Goal: Information Seeking & Learning: Learn about a topic

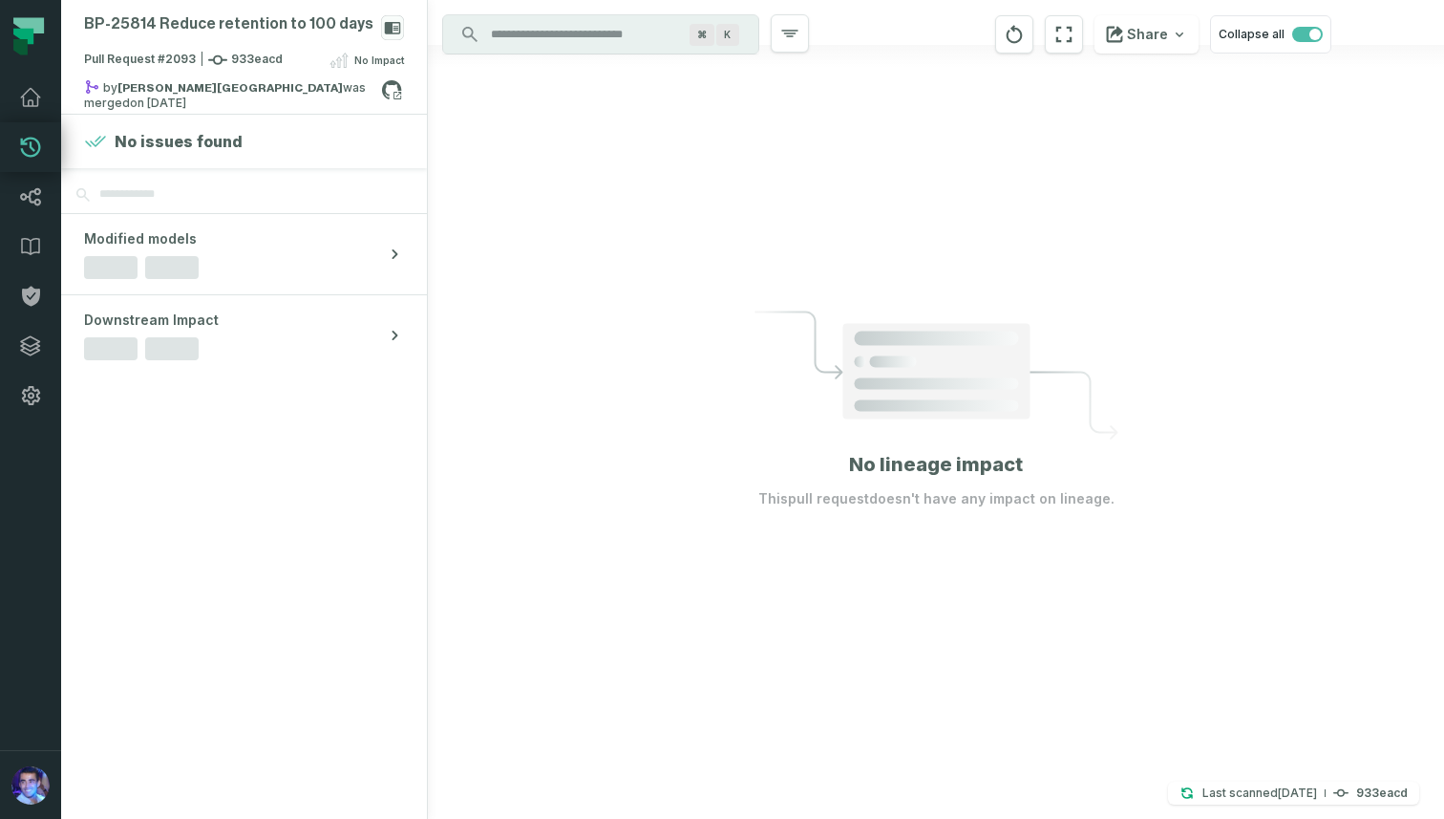
click at [582, 53] on div "⌘ K" at bounding box center [600, 34] width 317 height 40
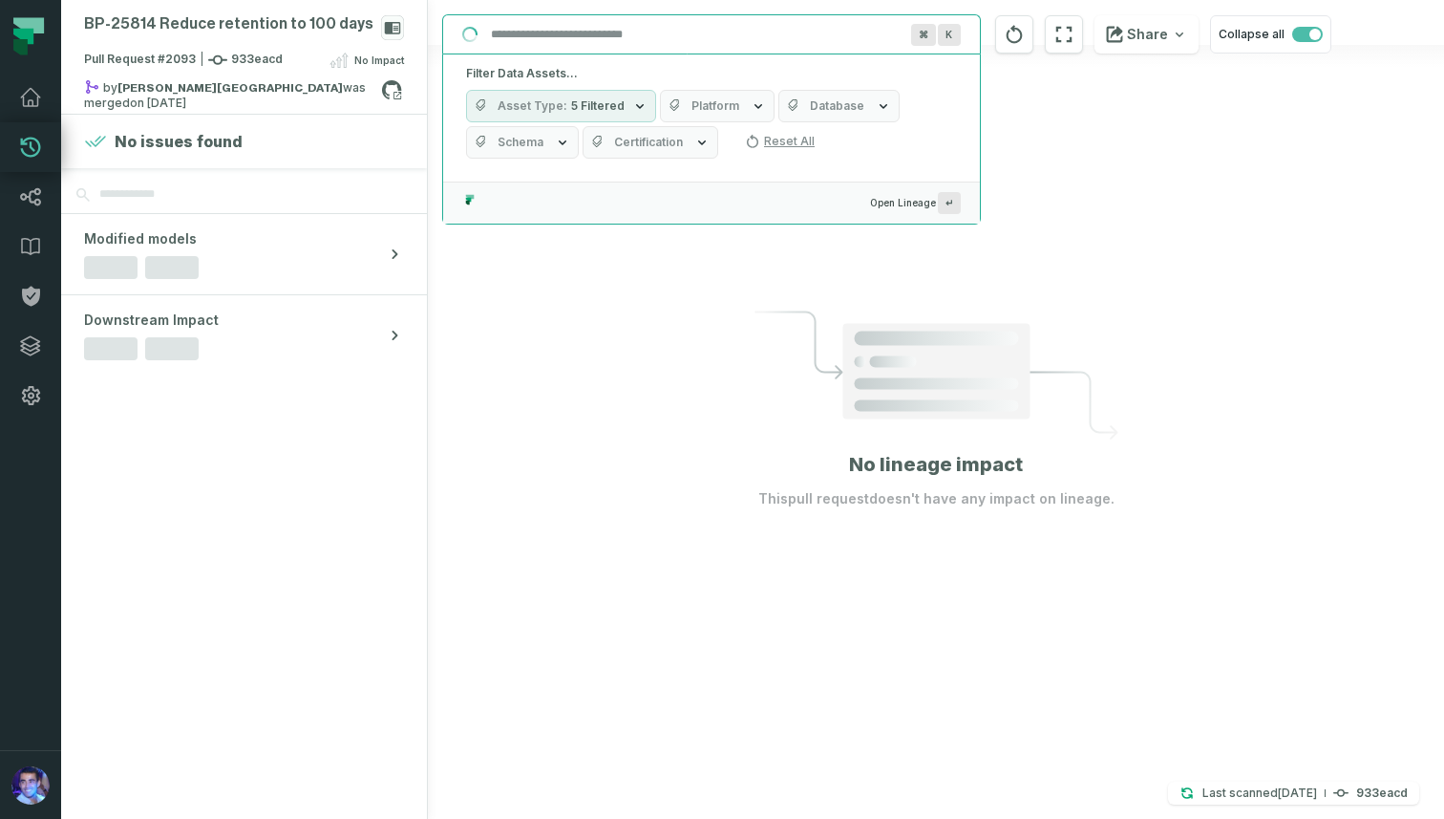
paste input "**********"
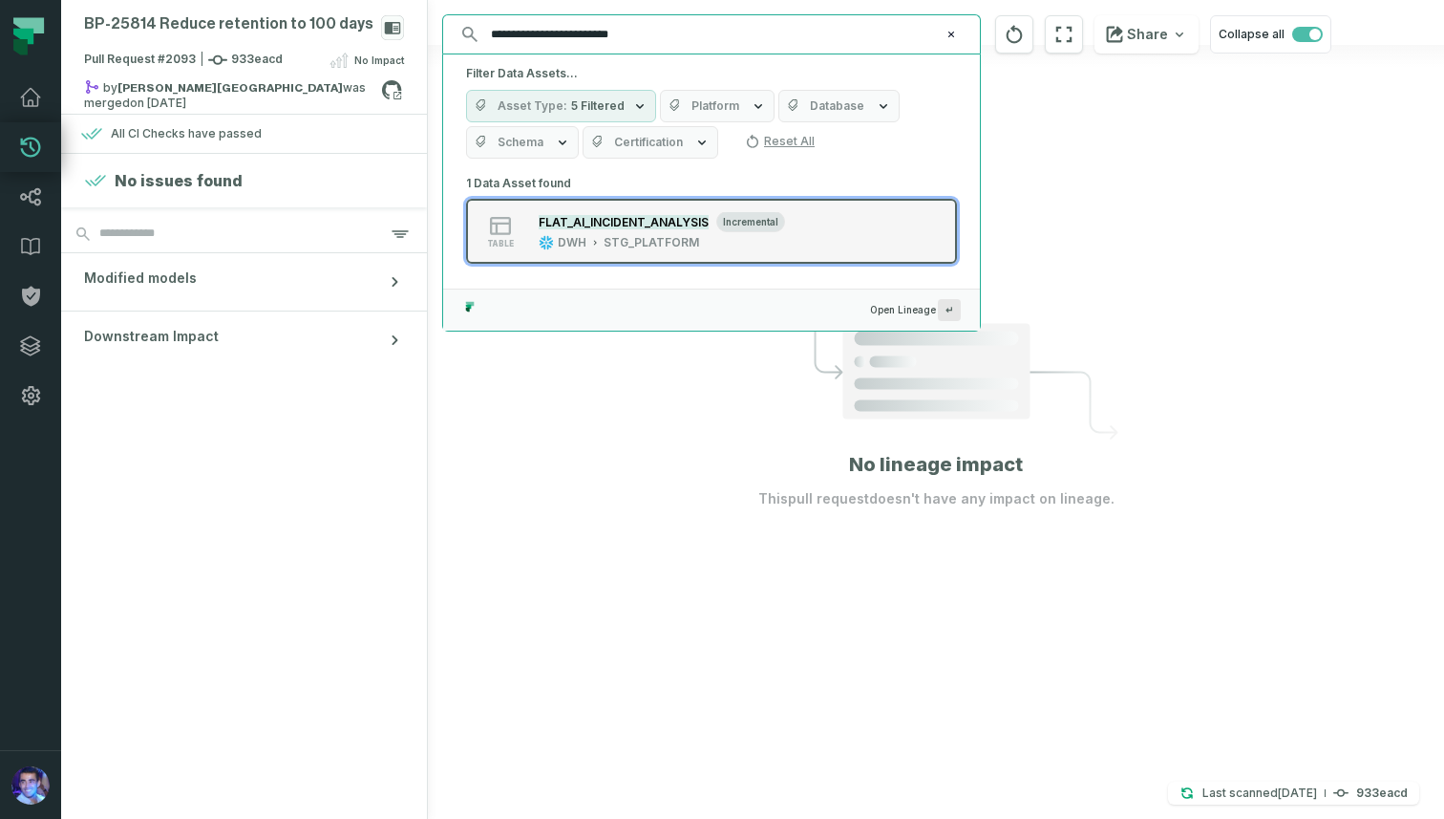
type input "**********"
click at [582, 222] on mark "FLAT_AI_INCIDENT_ANALYSIS" at bounding box center [624, 222] width 170 height 14
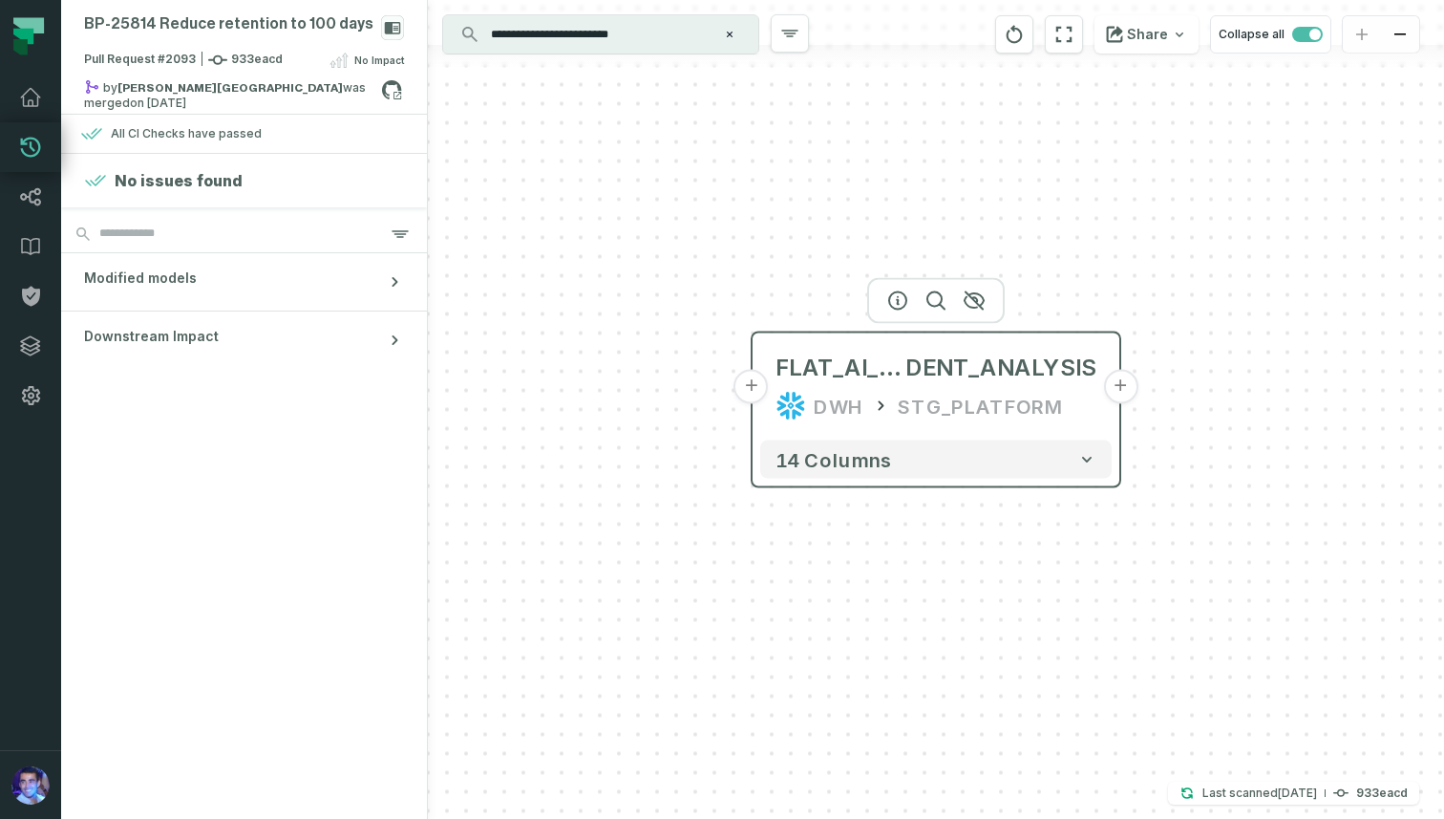
click at [1117, 389] on button "+" at bounding box center [1120, 387] width 34 height 34
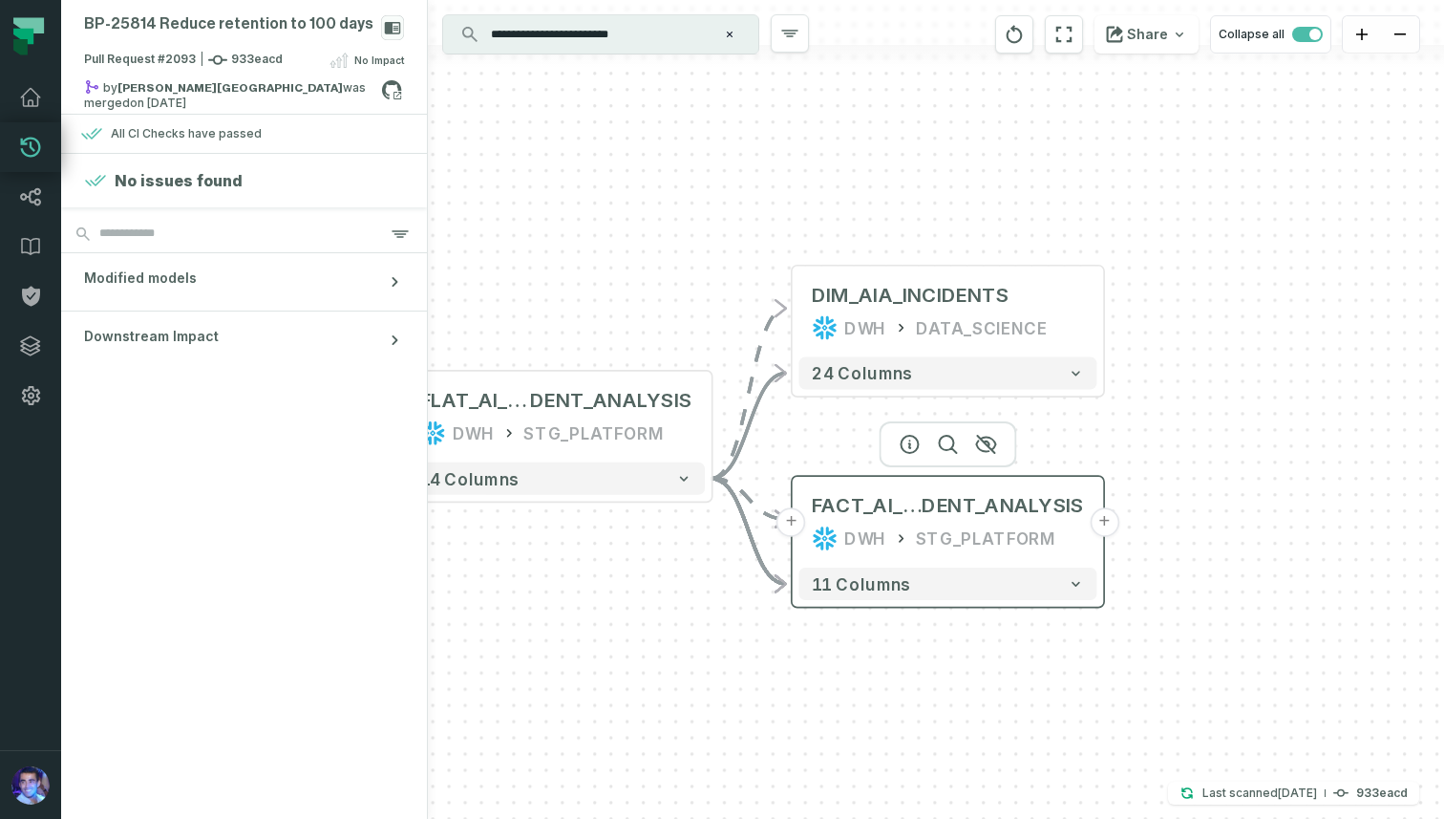
click at [1096, 525] on button "+" at bounding box center [1105, 522] width 30 height 30
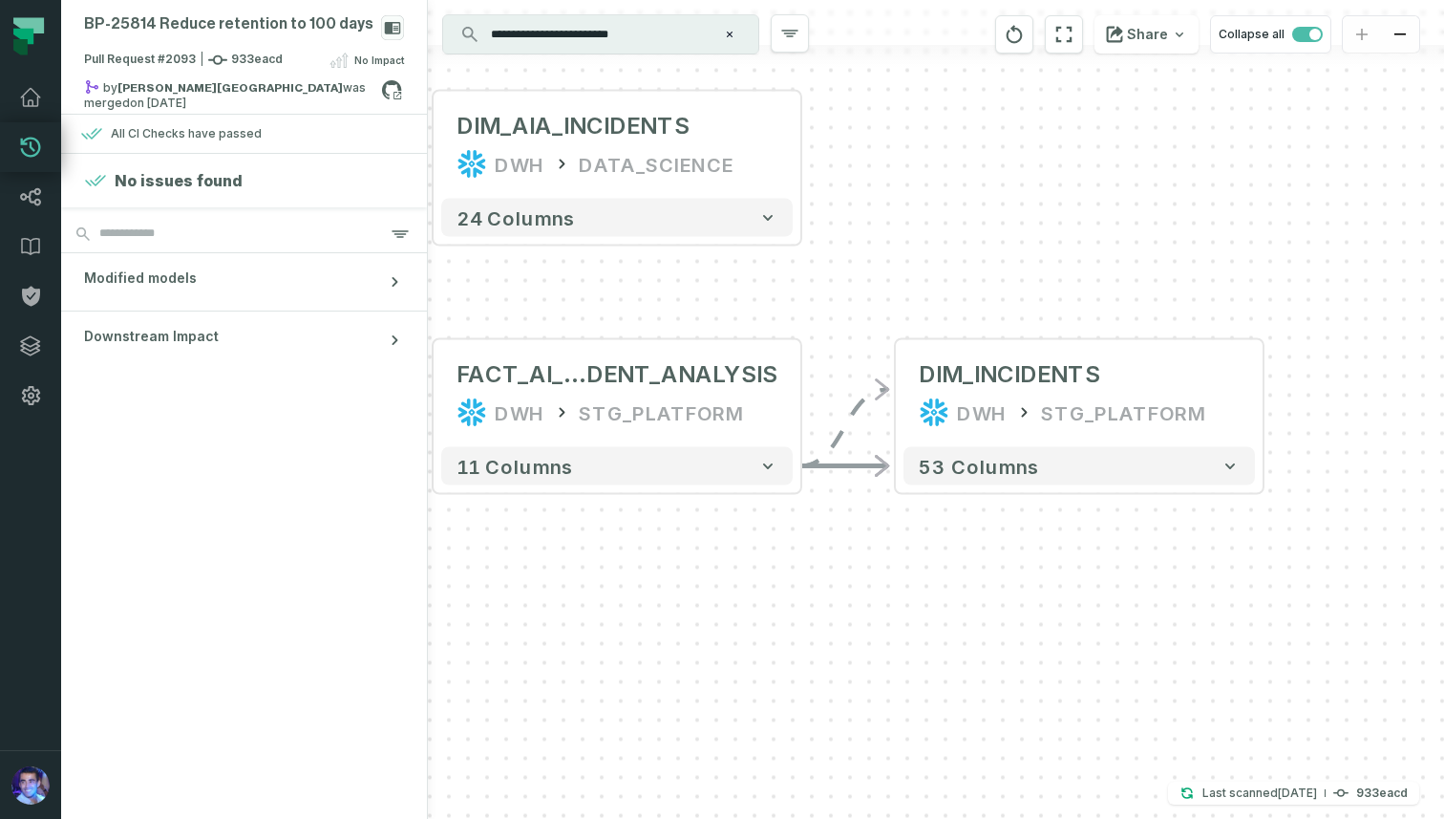
drag, startPoint x: 774, startPoint y: 310, endPoint x: 950, endPoint y: 288, distance: 178.1
click at [950, 288] on div "+ DIM_INCIDENTS DWH STG_PLATFORM + 53 columns + DIM_AIA_INCIDENTS DWH DATA_SCIE…" at bounding box center [936, 409] width 1016 height 819
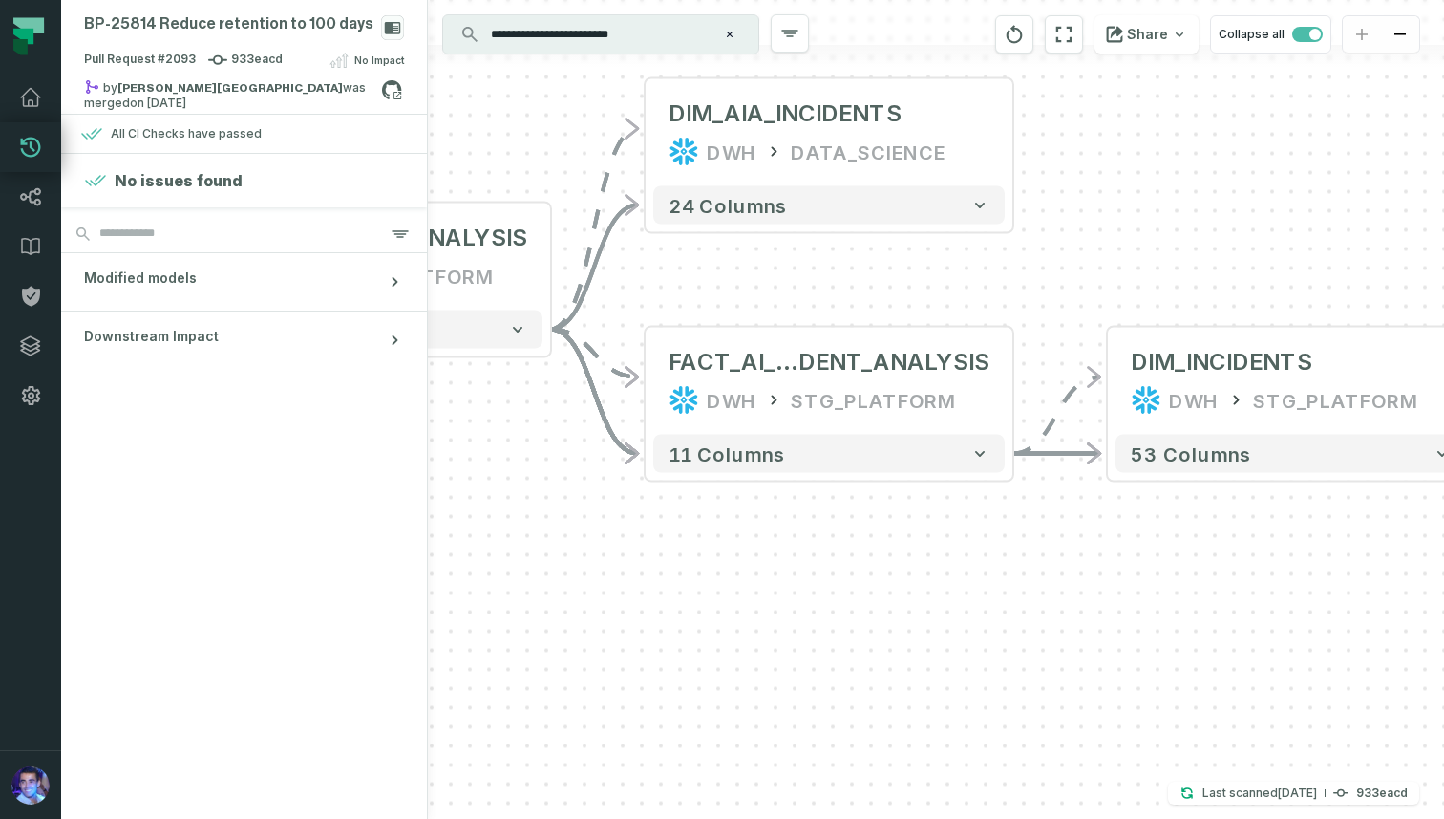
drag, startPoint x: 726, startPoint y: 309, endPoint x: 905, endPoint y: 303, distance: 178.7
click at [905, 303] on div "+ DIM_INCIDENTS DWH STG_PLATFORM + 53 columns + DIM_AIA_INCIDENTS DWH DATA_SCIE…" at bounding box center [936, 409] width 1016 height 819
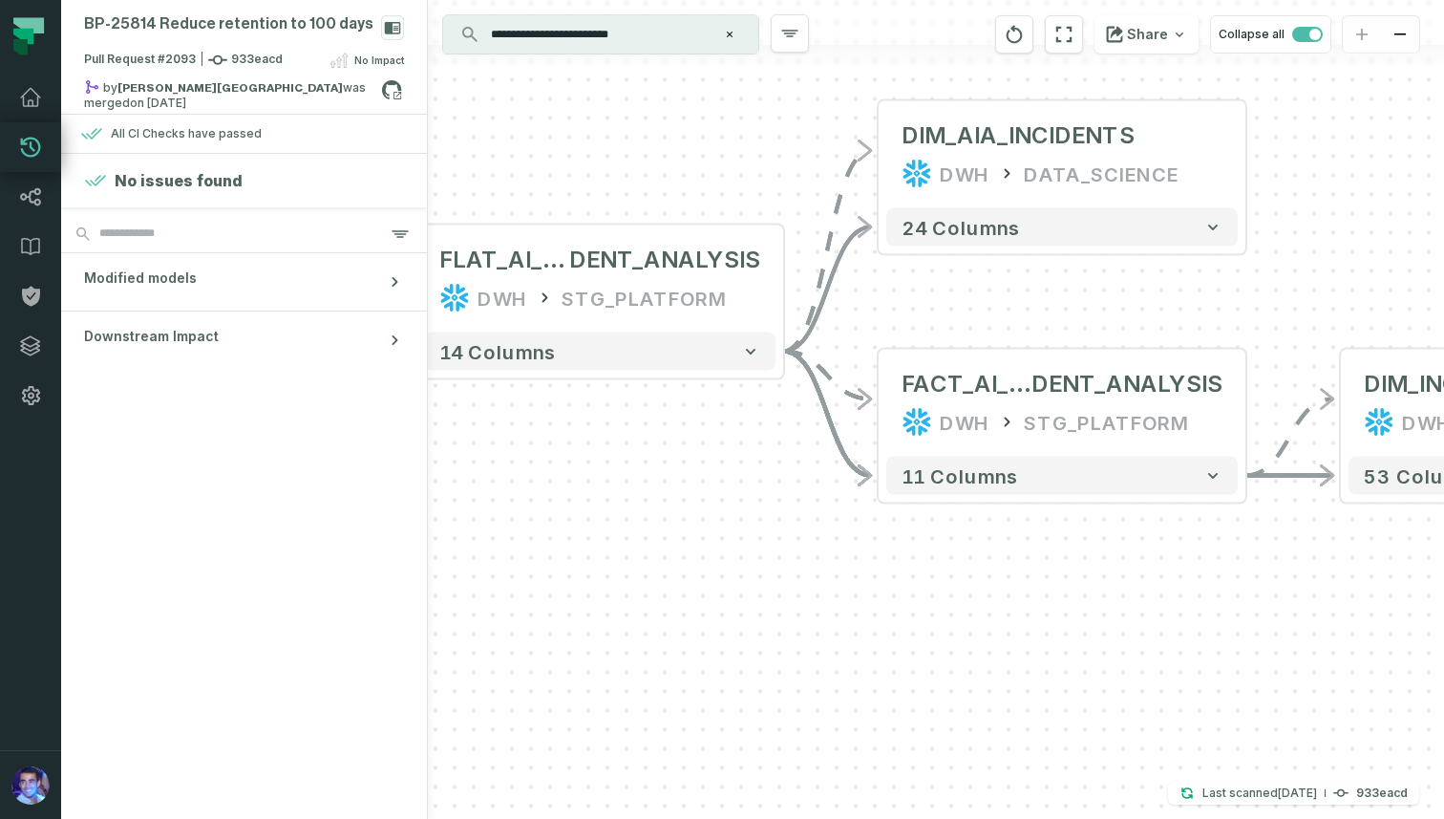
drag, startPoint x: 714, startPoint y: 277, endPoint x: 949, endPoint y: 296, distance: 235.7
click at [949, 297] on div "+ DIM_INCIDENTS DWH STG_PLATFORM + 53 columns + DIM_AIA_INCIDENTS DWH DATA_SCIE…" at bounding box center [936, 409] width 1016 height 819
click at [1069, 35] on icon "reset" at bounding box center [1064, 34] width 21 height 23
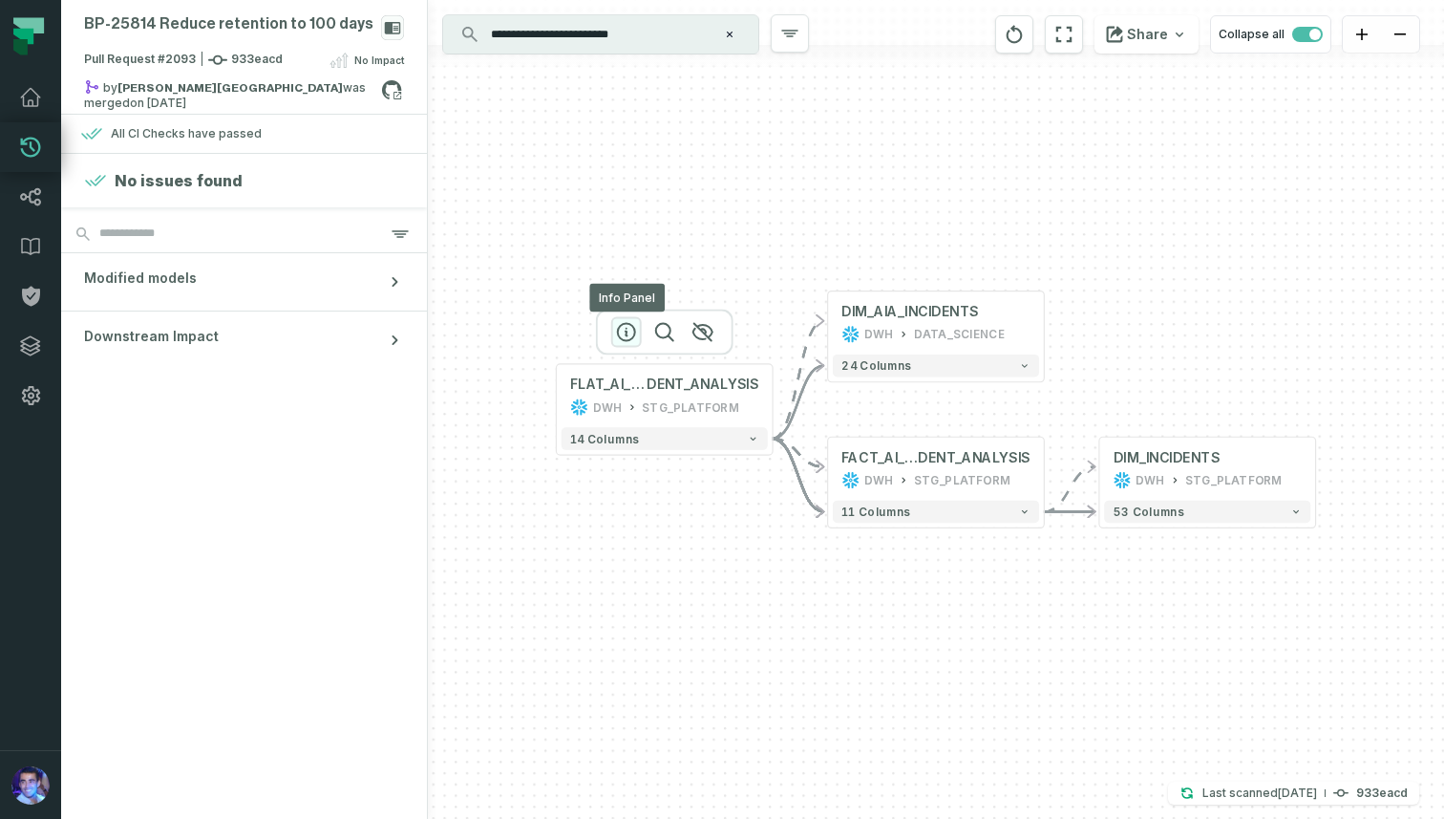
click at [626, 336] on icon "button" at bounding box center [626, 332] width 23 height 23
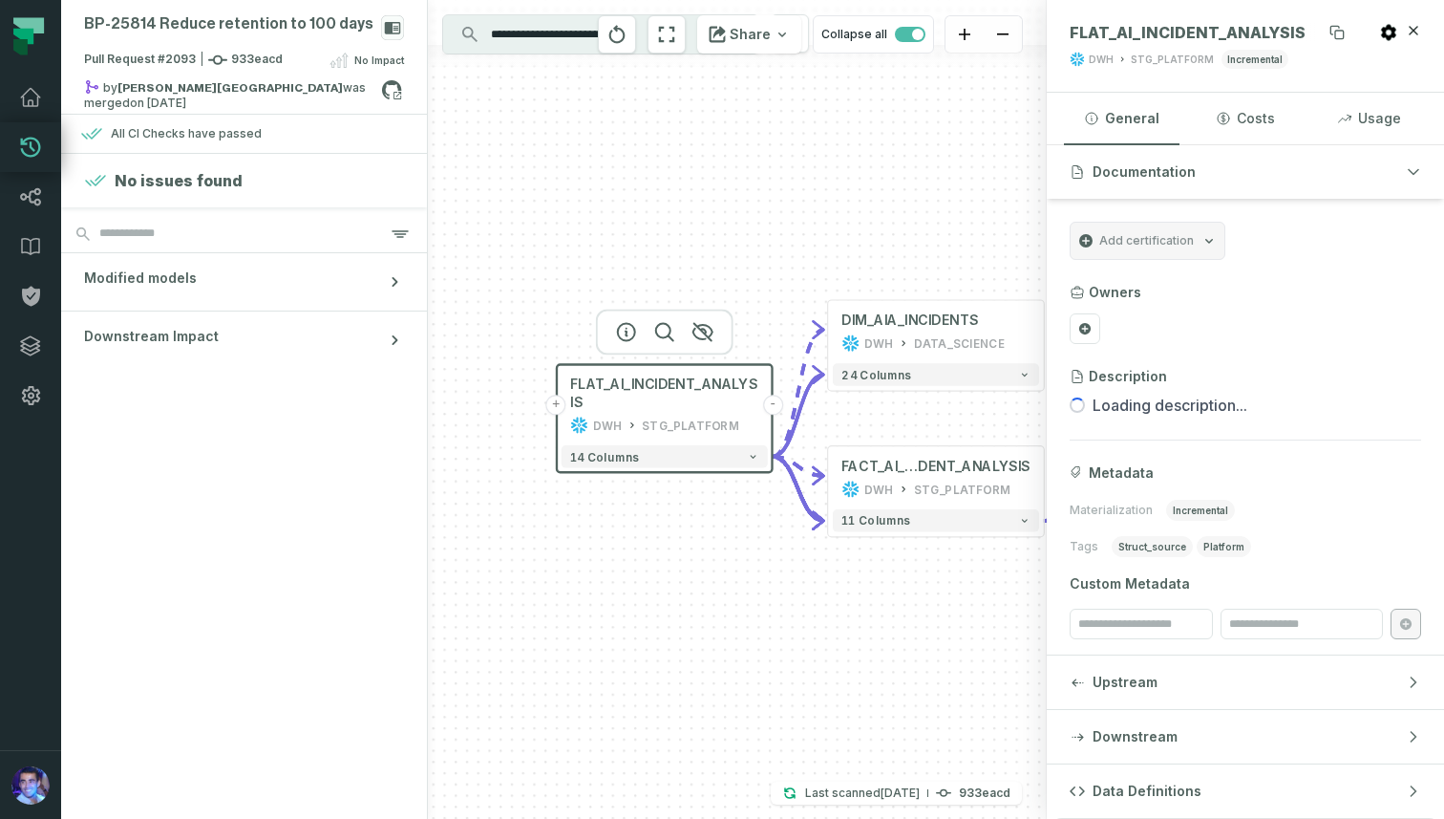
click at [1252, 29] on span "FLAT_AI_INCIDENT_ANALYSIS" at bounding box center [1188, 32] width 236 height 19
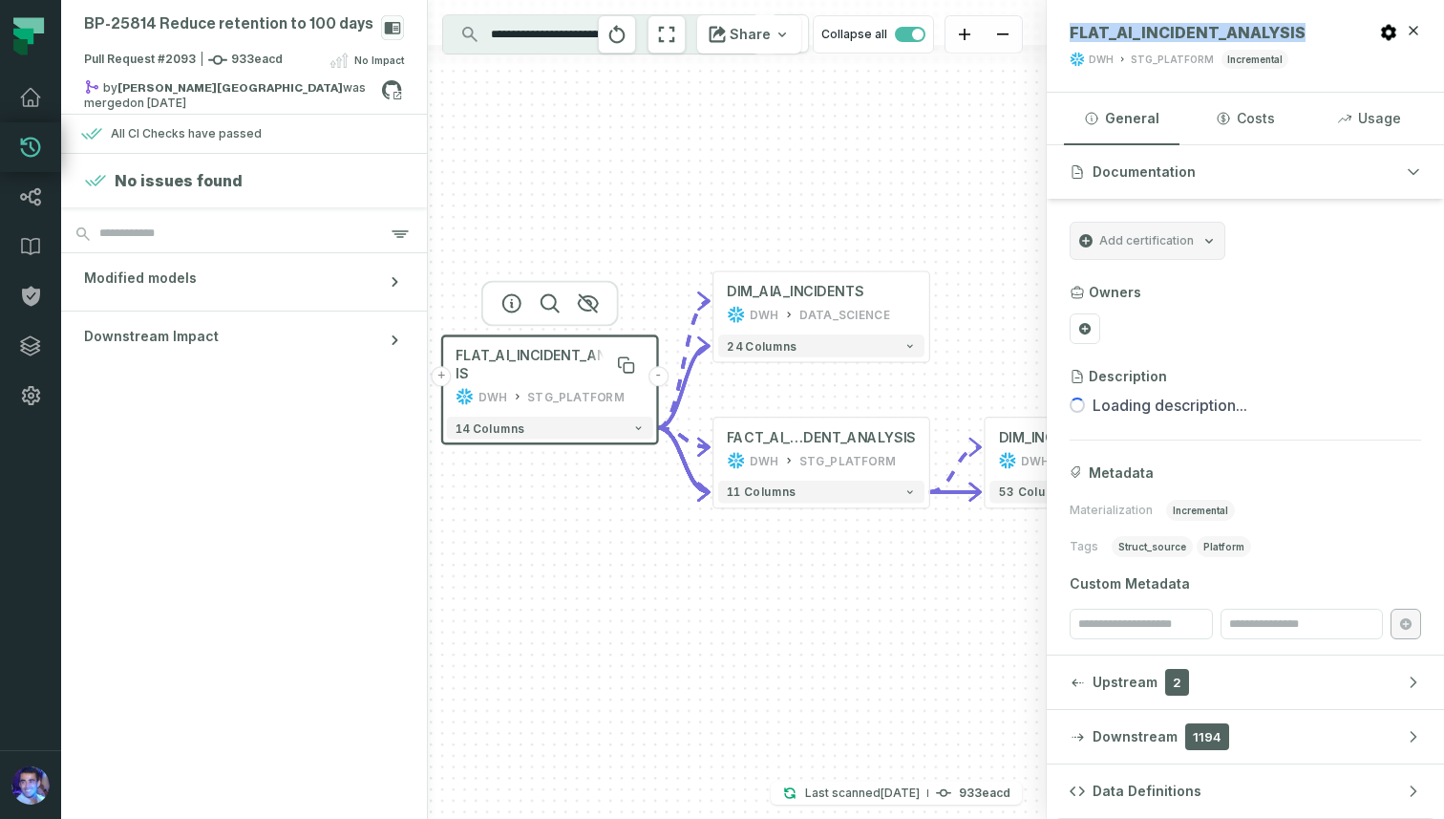
drag, startPoint x: 704, startPoint y: 406, endPoint x: 591, endPoint y: 379, distance: 115.8
click at [590, 378] on span "FLAT_AI_INCIDENT_ANALYSIS" at bounding box center [550, 365] width 188 height 36
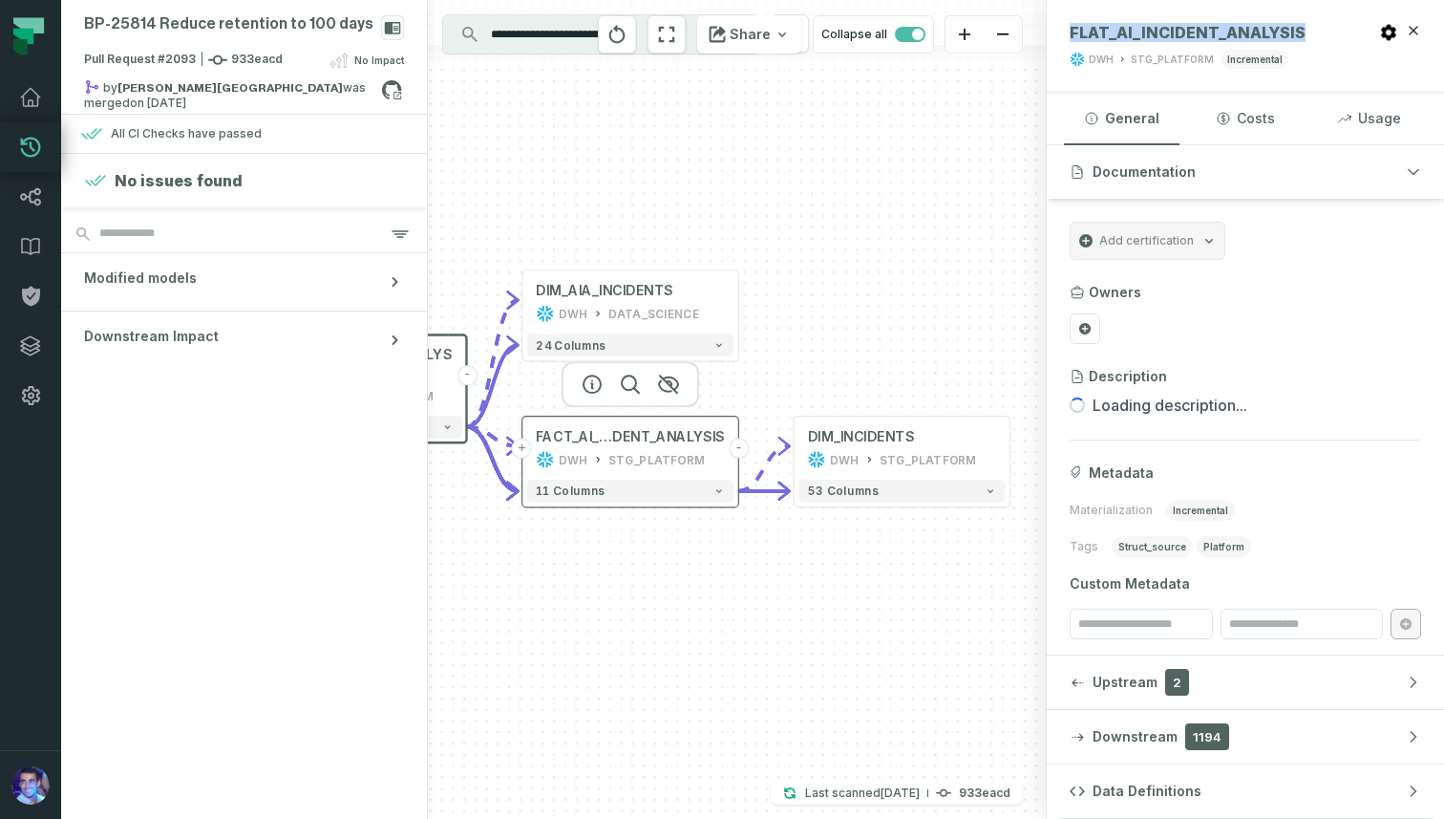
drag, startPoint x: 866, startPoint y: 454, endPoint x: 670, endPoint y: 450, distance: 196.8
click at [670, 450] on div "STG_PLATFORM" at bounding box center [656, 459] width 97 height 18
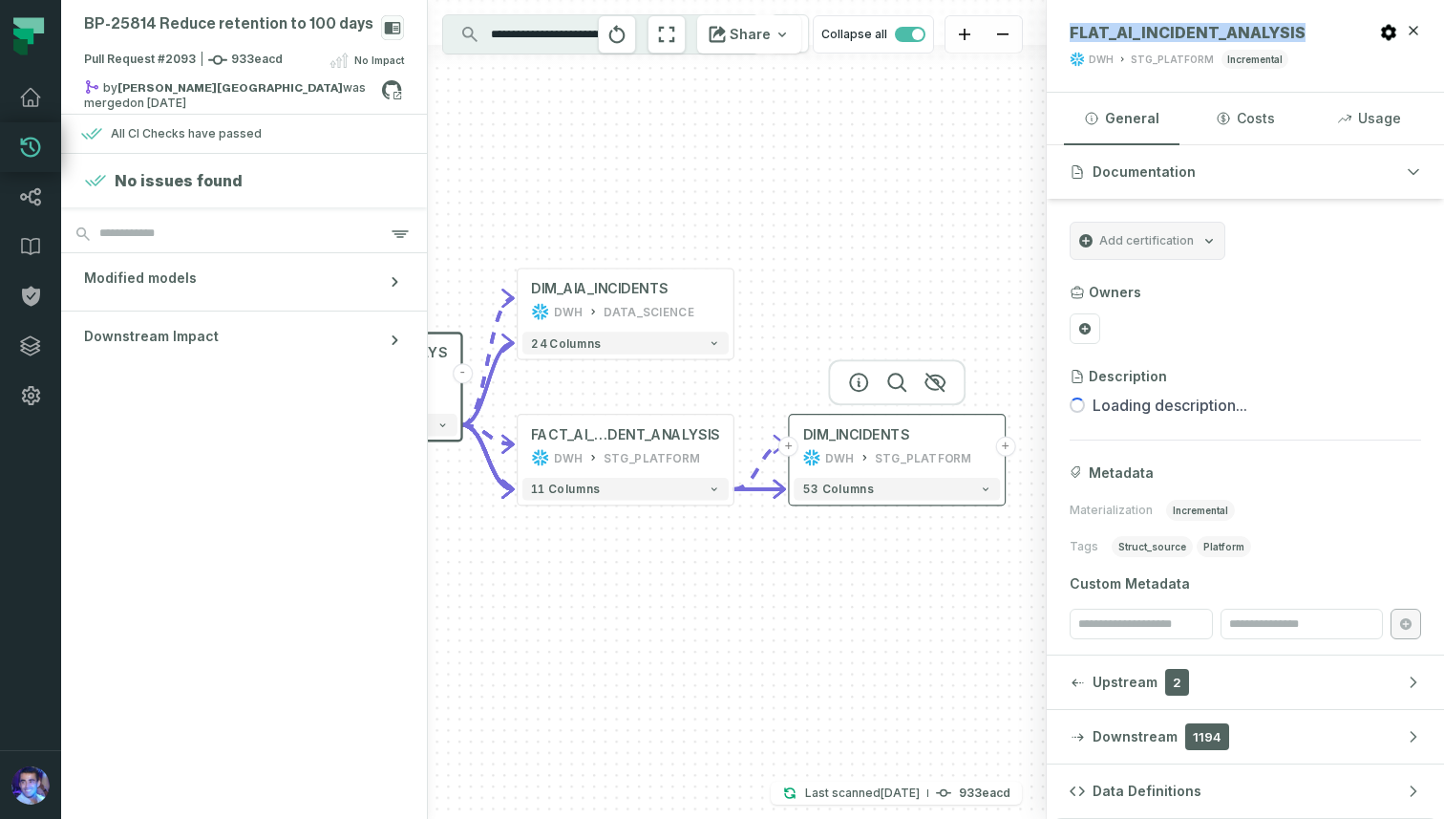
click at [1010, 446] on button "+" at bounding box center [1005, 446] width 20 height 20
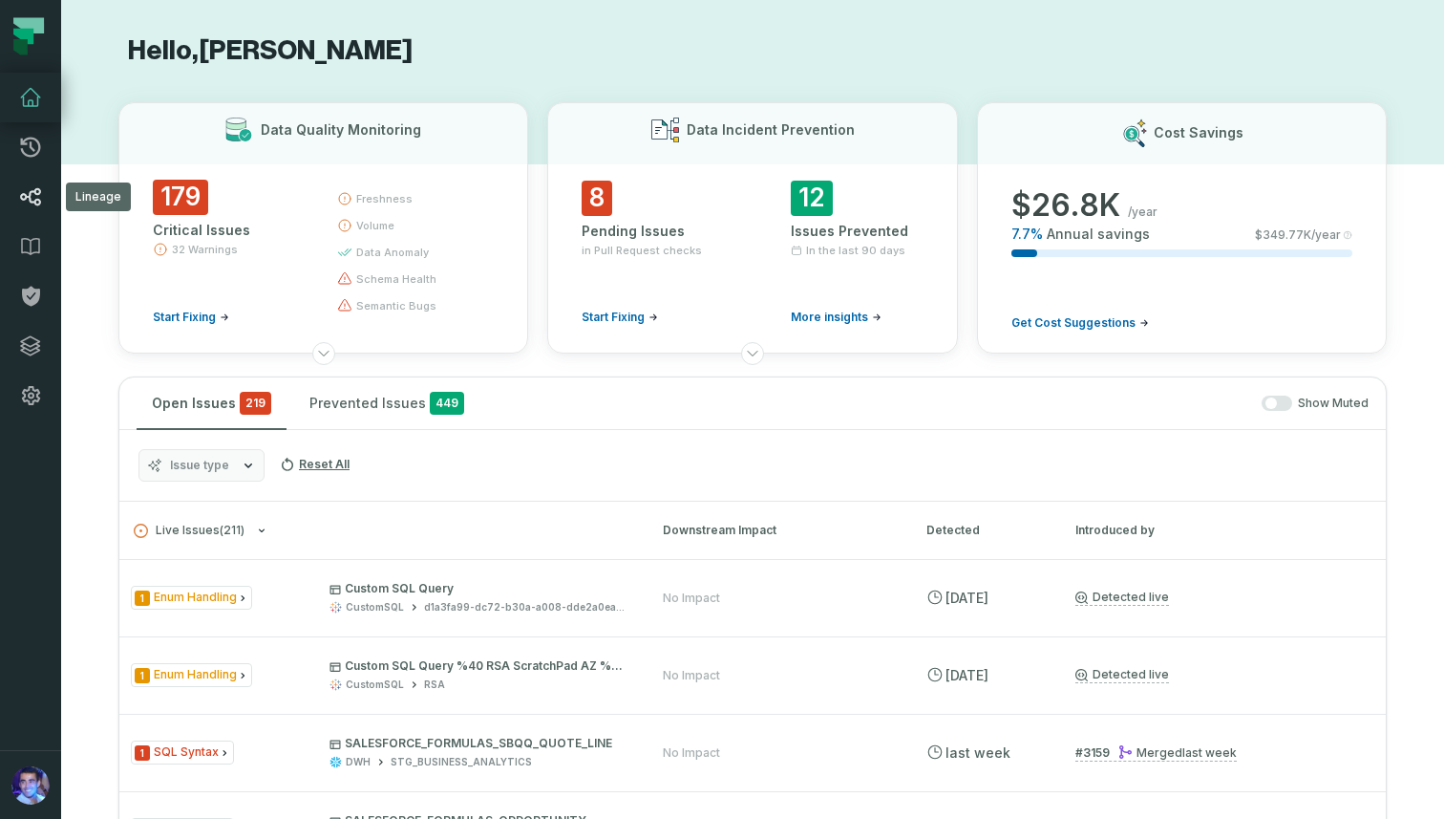
click at [32, 200] on icon at bounding box center [30, 196] width 23 height 23
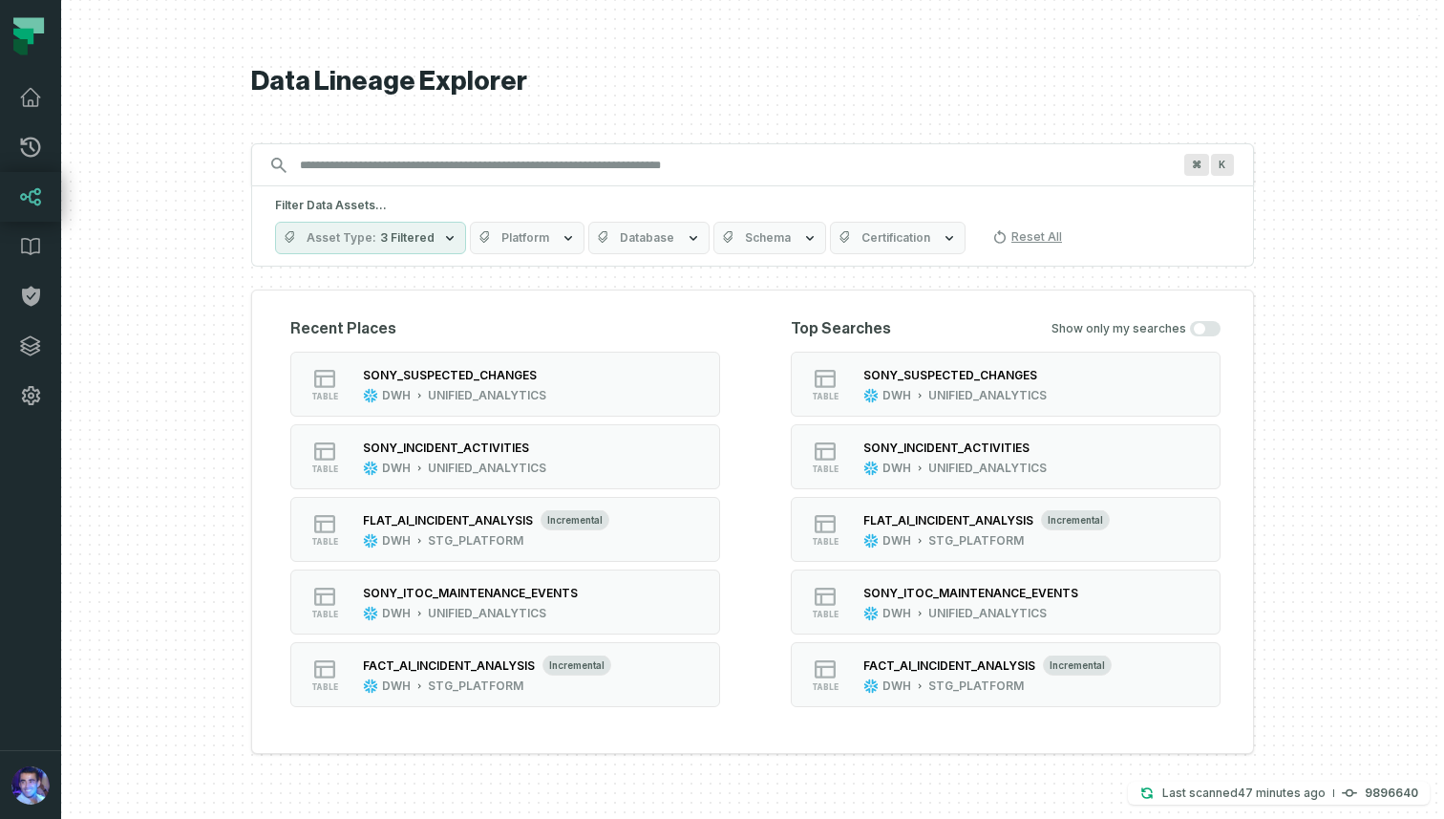
click at [484, 145] on div "⌘ K" at bounding box center [752, 164] width 1003 height 43
click at [474, 161] on input "Discovery Provider cmdk menu" at bounding box center [735, 165] width 894 height 31
paste input "**********"
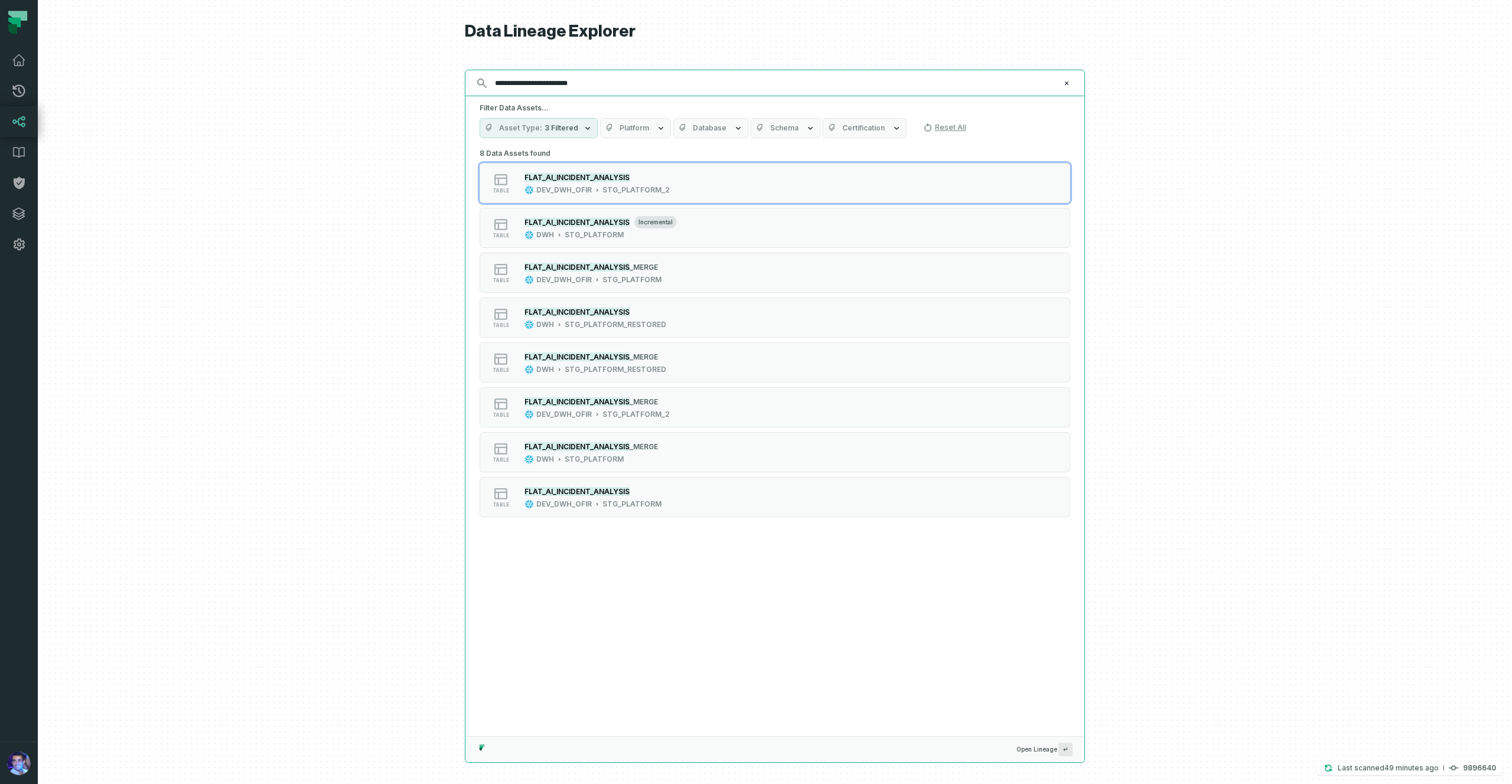
type input "**********"
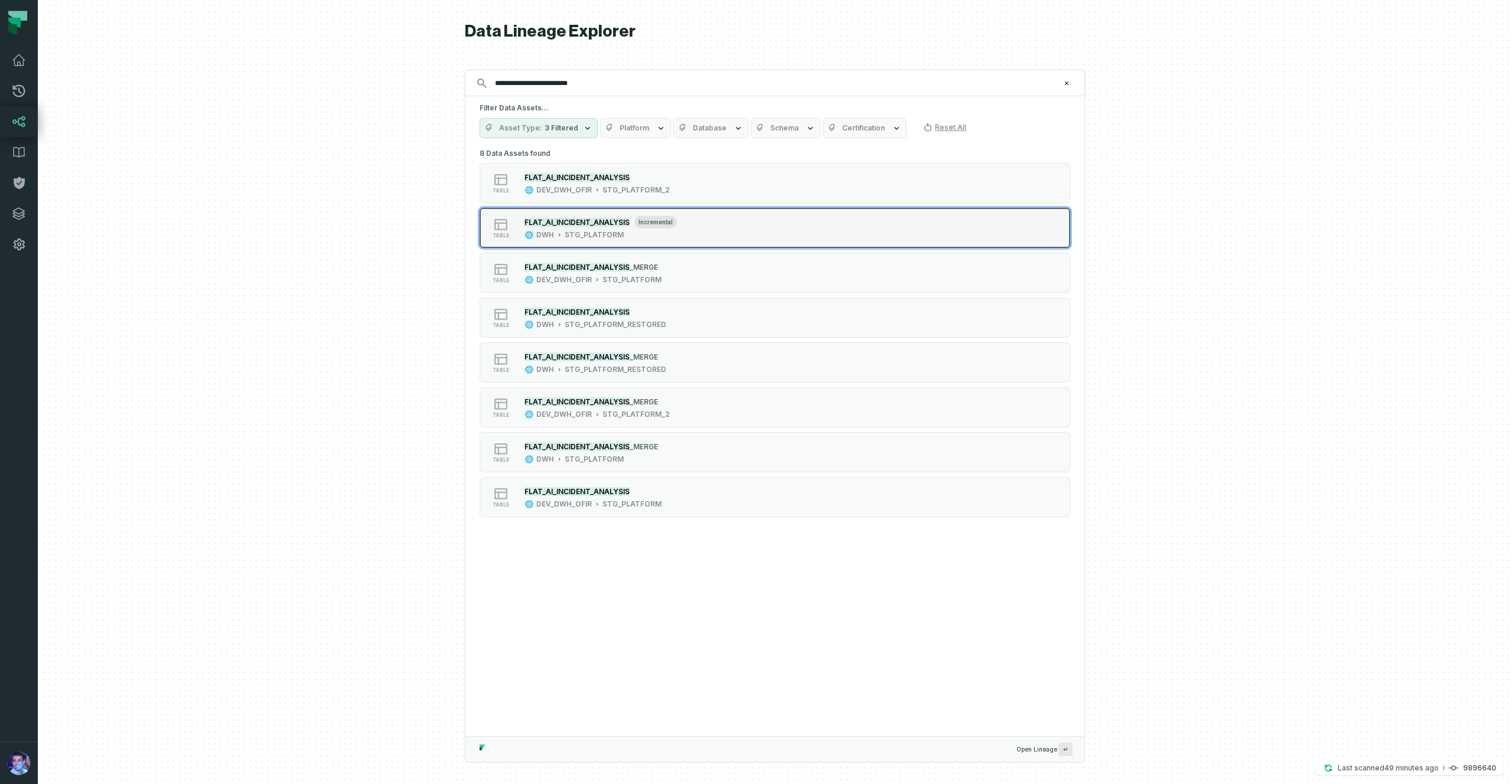
click at [595, 231] on div "STG_PLATFORM" at bounding box center [594, 234] width 59 height 9
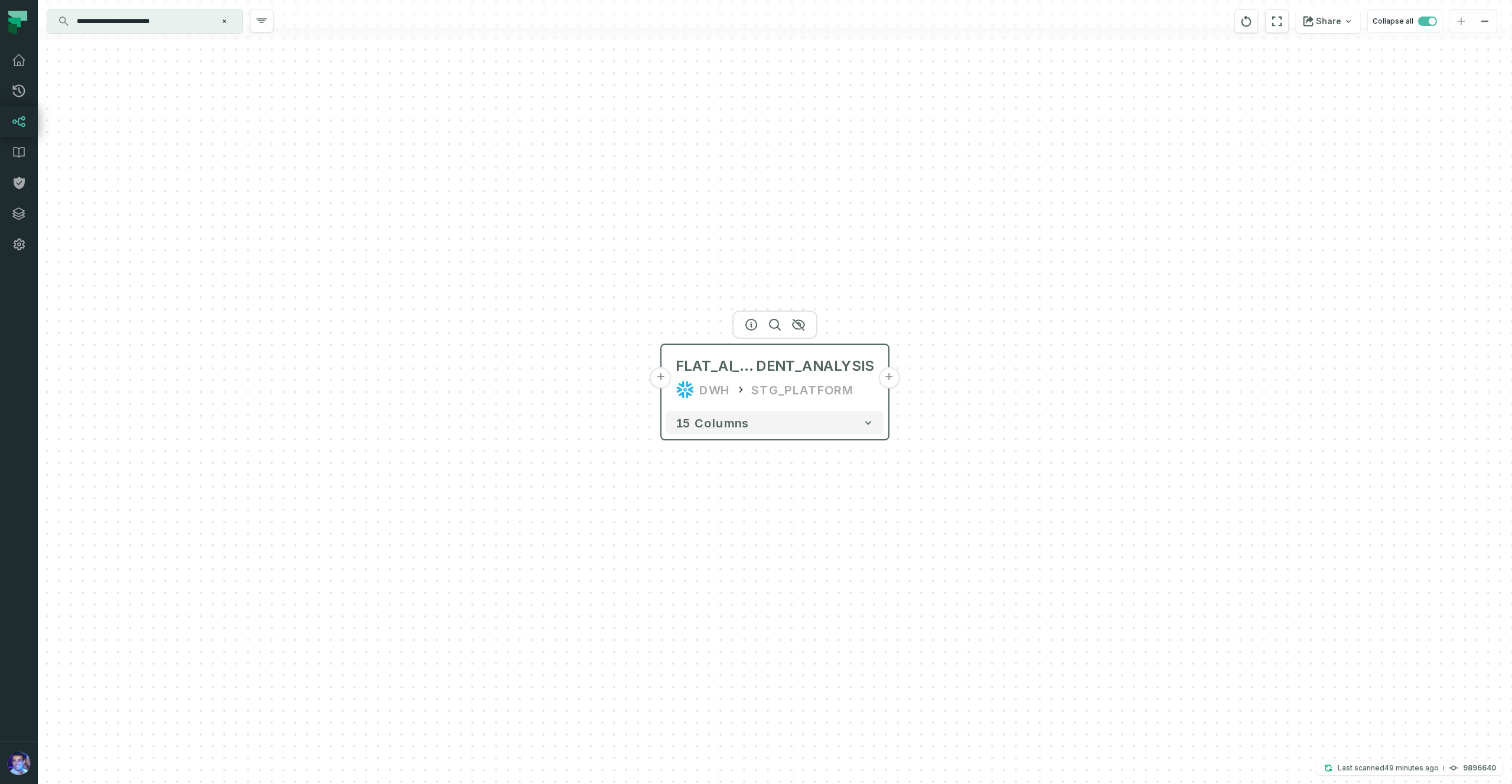
click at [888, 378] on button "+" at bounding box center [889, 378] width 21 height 21
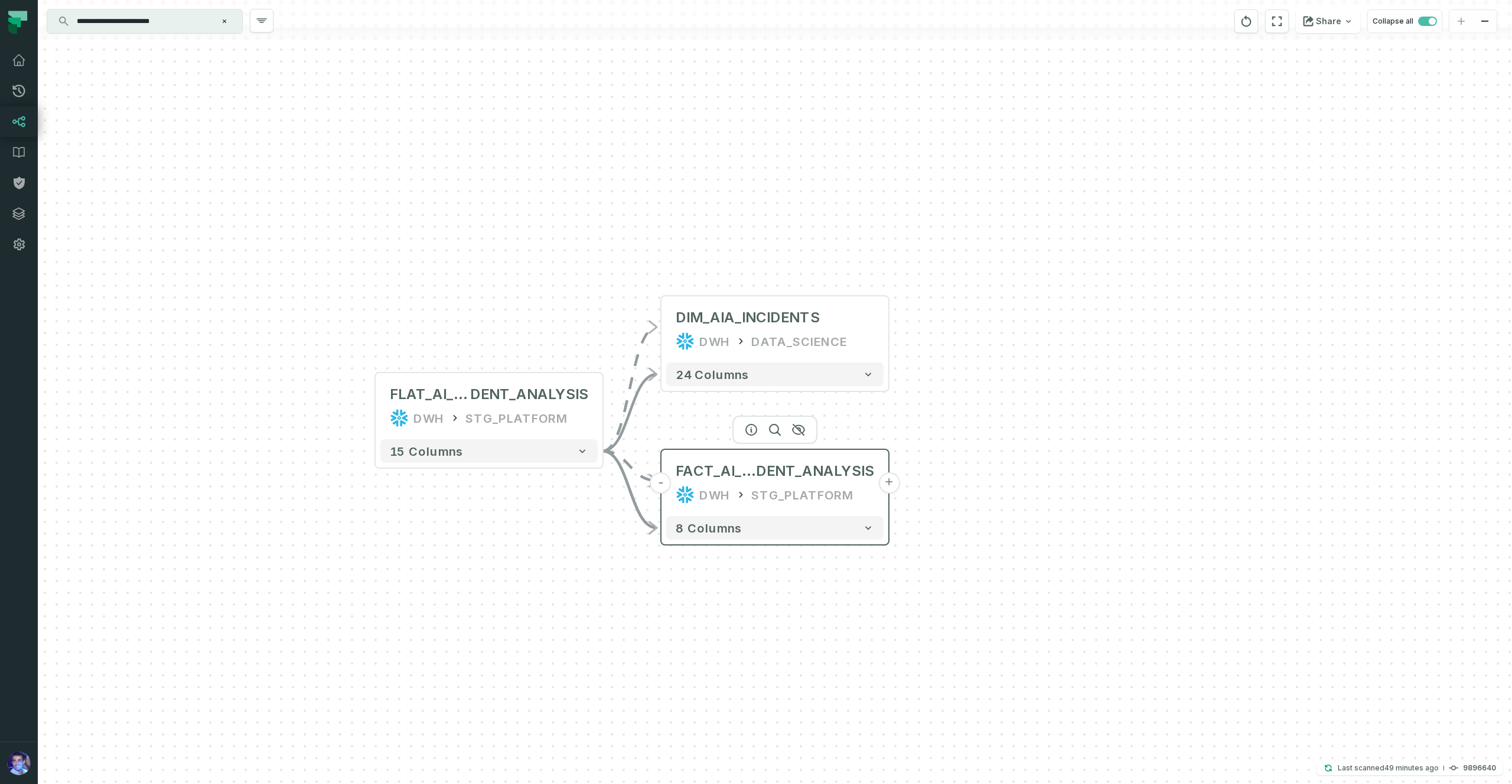
click at [889, 484] on button "+" at bounding box center [889, 483] width 21 height 21
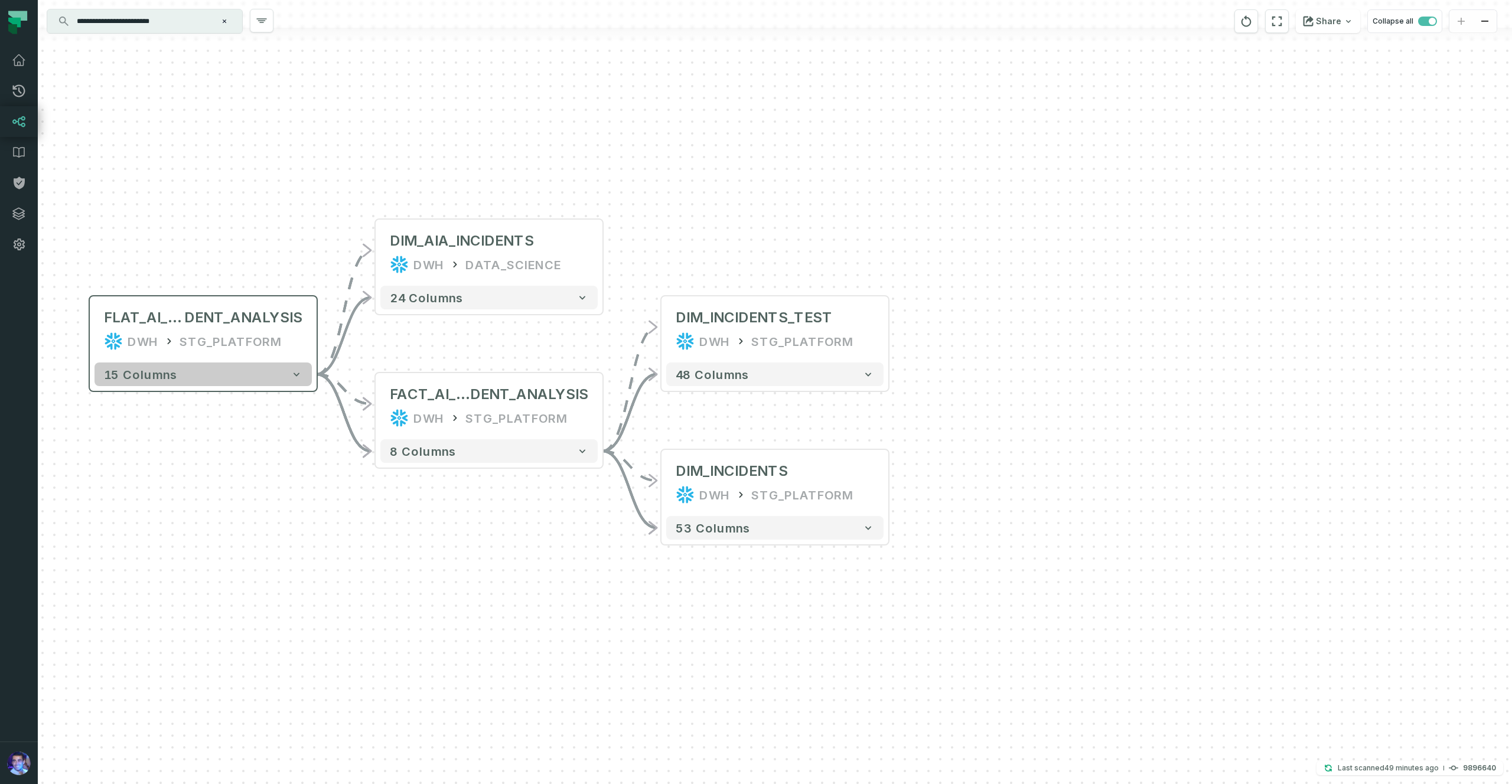
click at [304, 375] on button "15 columns" at bounding box center [203, 374] width 217 height 23
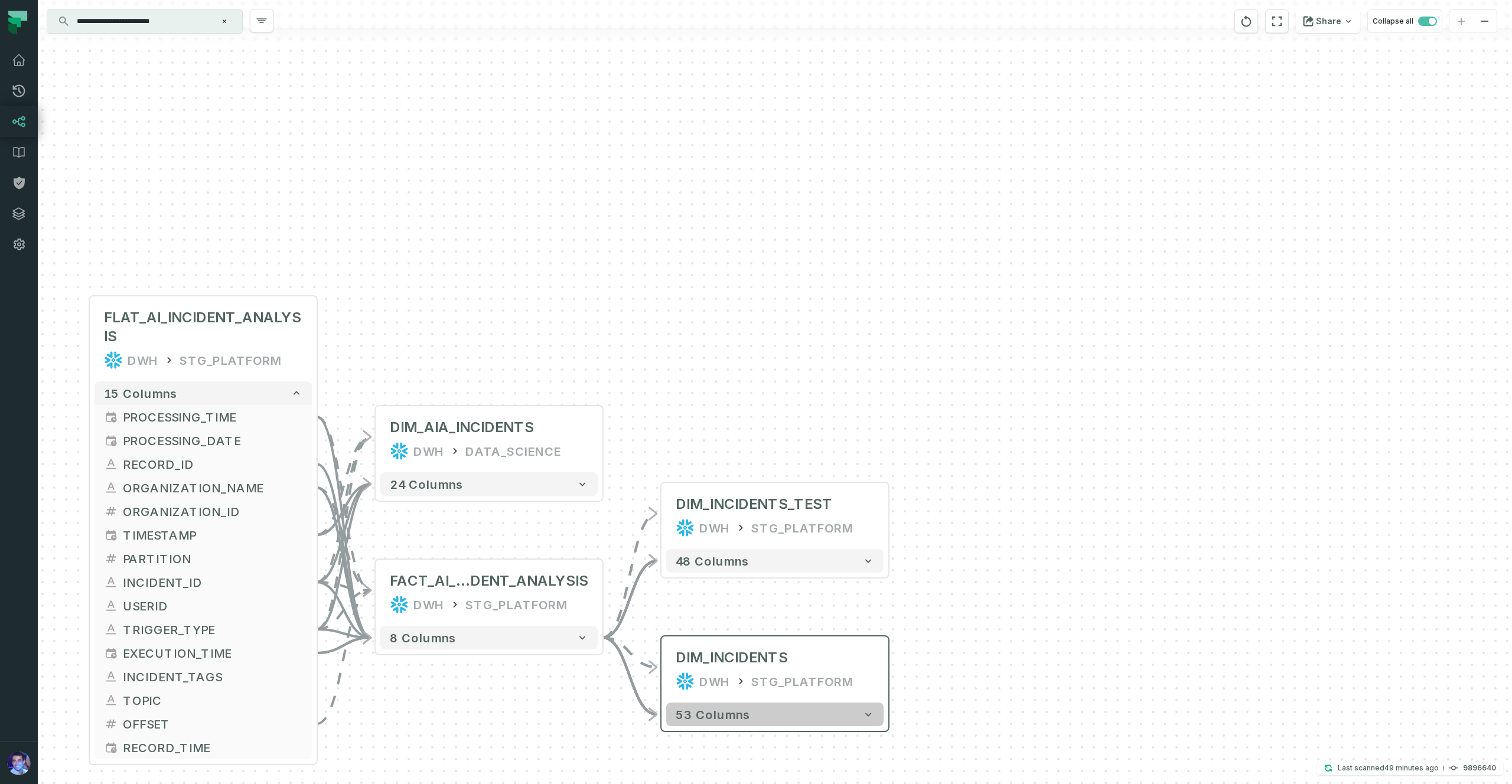
click at [785, 506] on button "53 columns" at bounding box center [774, 715] width 217 height 23
click at [742, 506] on span "53 columns" at bounding box center [713, 714] width 74 height 14
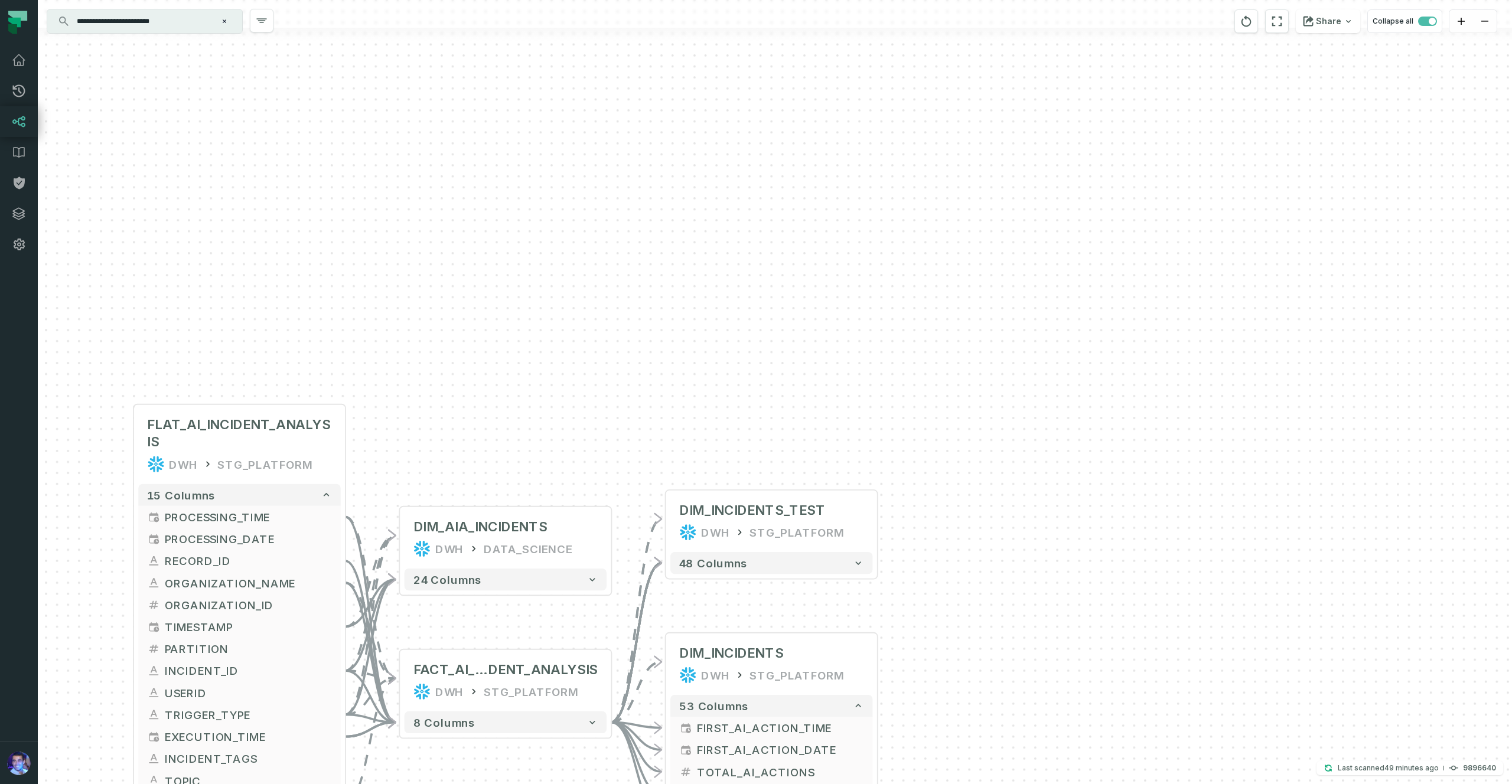
click at [704, 506] on div "+ DIM_INCIDENTS_TEST DWH STG_PLATFORM + 48 columns + DIM_INCIDENTS DWH STG_PLAT…" at bounding box center [775, 392] width 1474 height 784
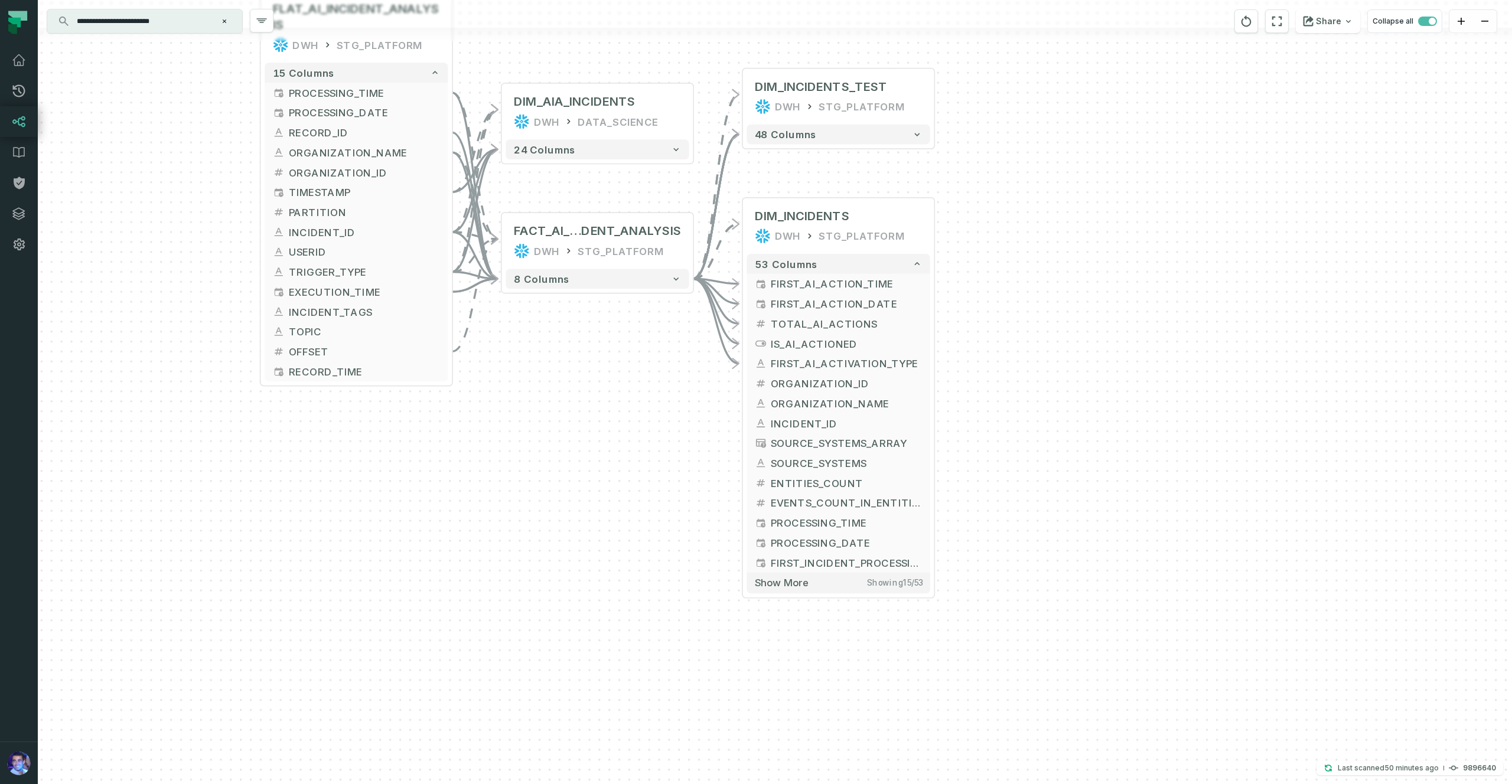
drag, startPoint x: 705, startPoint y: 600, endPoint x: 779, endPoint y: 168, distance: 438.3
click at [779, 168] on div "+ DIM_INCIDENTS_TEST DWH STG_PLATFORM + 48 columns + DIM_INCIDENTS DWH STG_PLAT…" at bounding box center [775, 392] width 1474 height 784
click at [828, 506] on button "Show more Showing 15 / 53" at bounding box center [838, 582] width 183 height 20
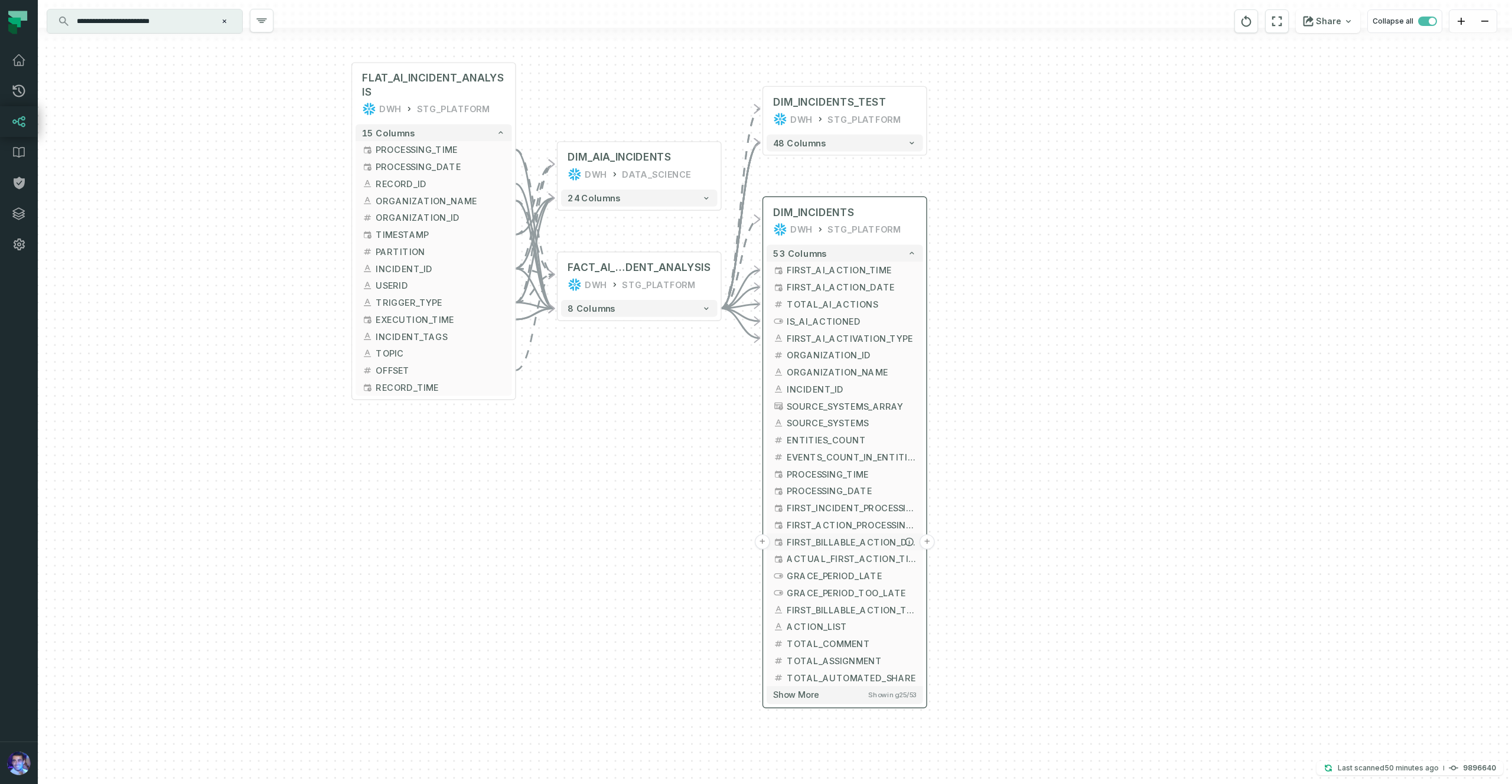
drag, startPoint x: 821, startPoint y: 605, endPoint x: 830, endPoint y: 544, distance: 61.7
click at [830, 506] on span "FIRST_BILLABLE_ACTION_DATE" at bounding box center [851, 542] width 129 height 13
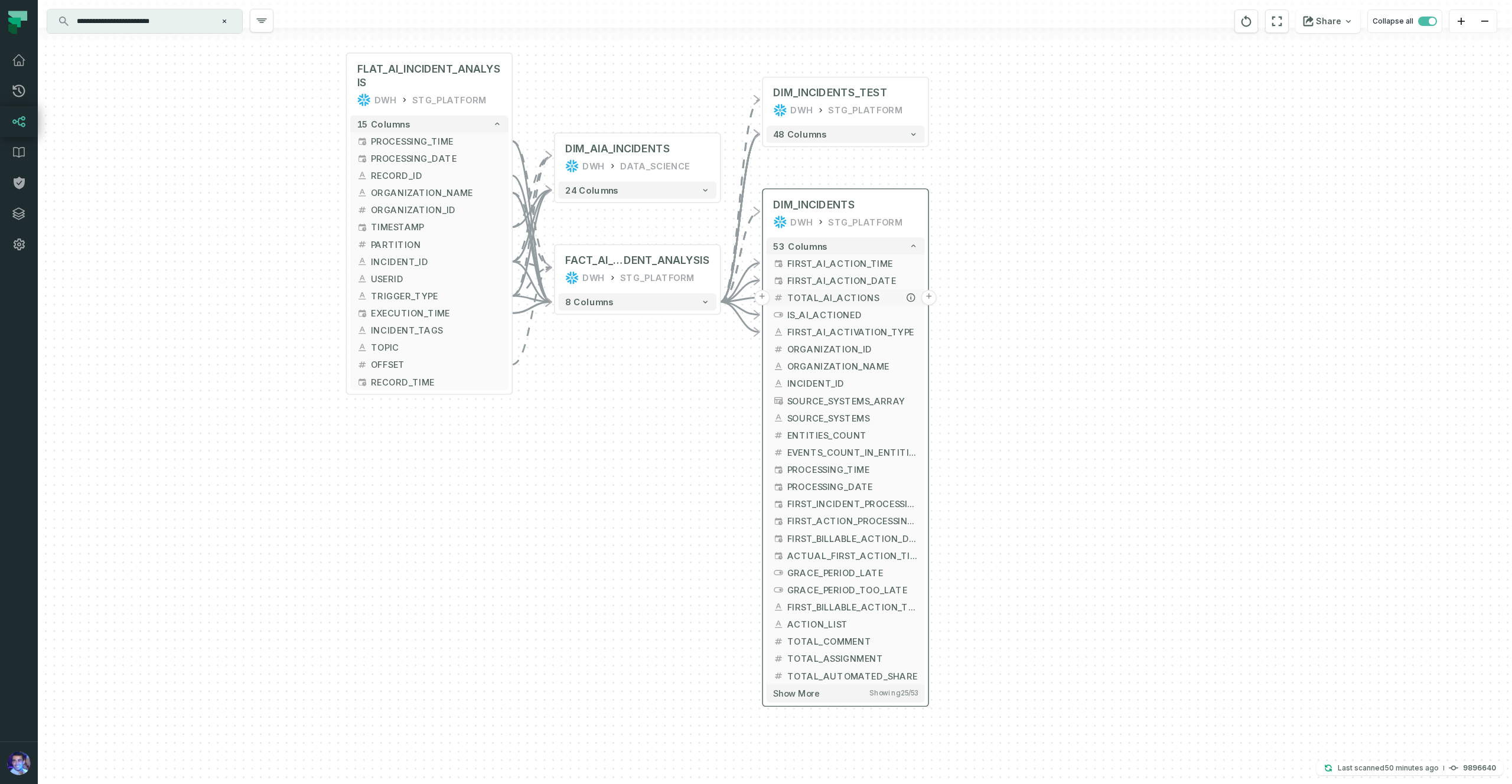
click at [816, 296] on span "TOTAL_AI_ACTIONS" at bounding box center [852, 297] width 130 height 13
click at [708, 300] on icon "button" at bounding box center [706, 302] width 9 height 9
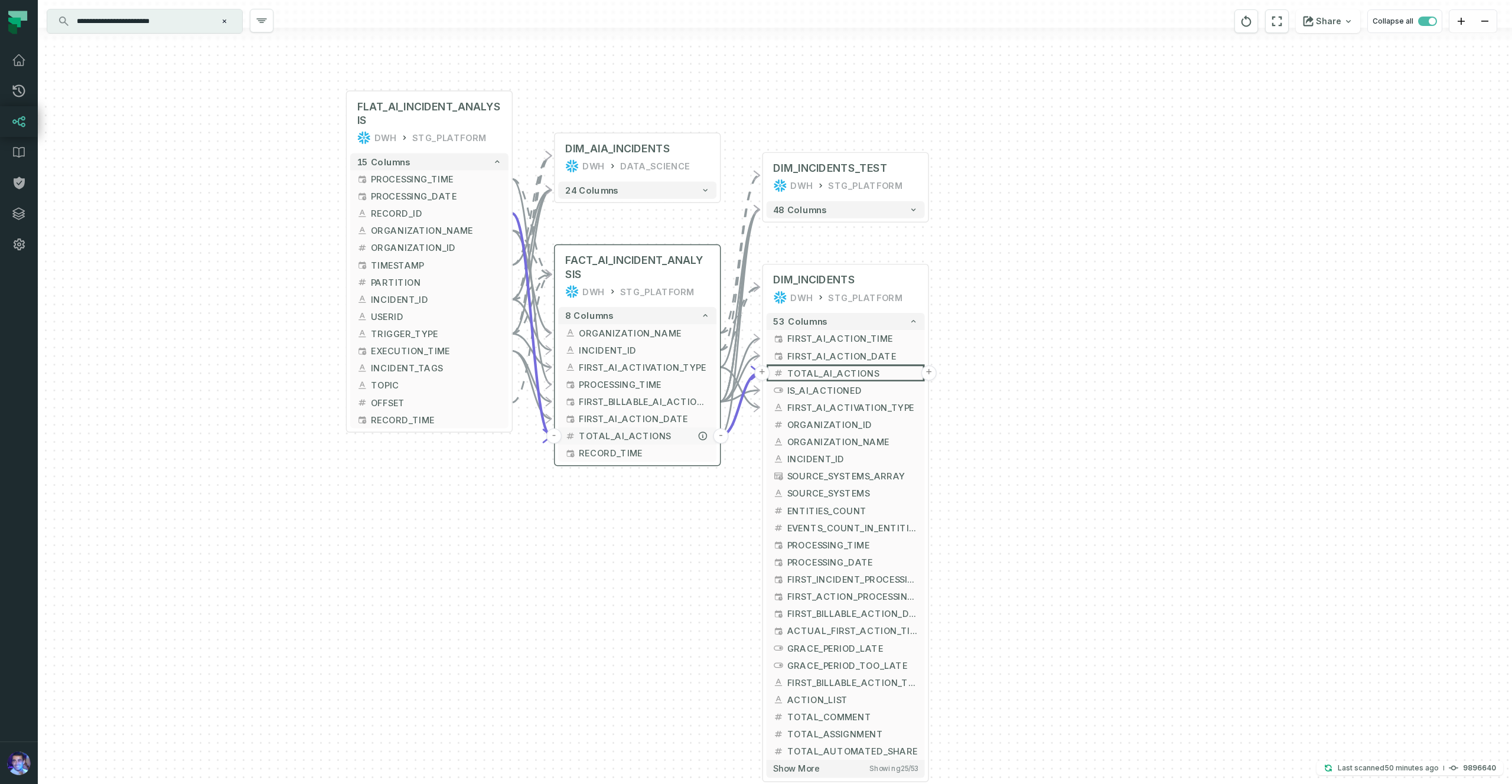
click at [587, 433] on span "TOTAL_AI_ACTIONS" at bounding box center [644, 436] width 130 height 13
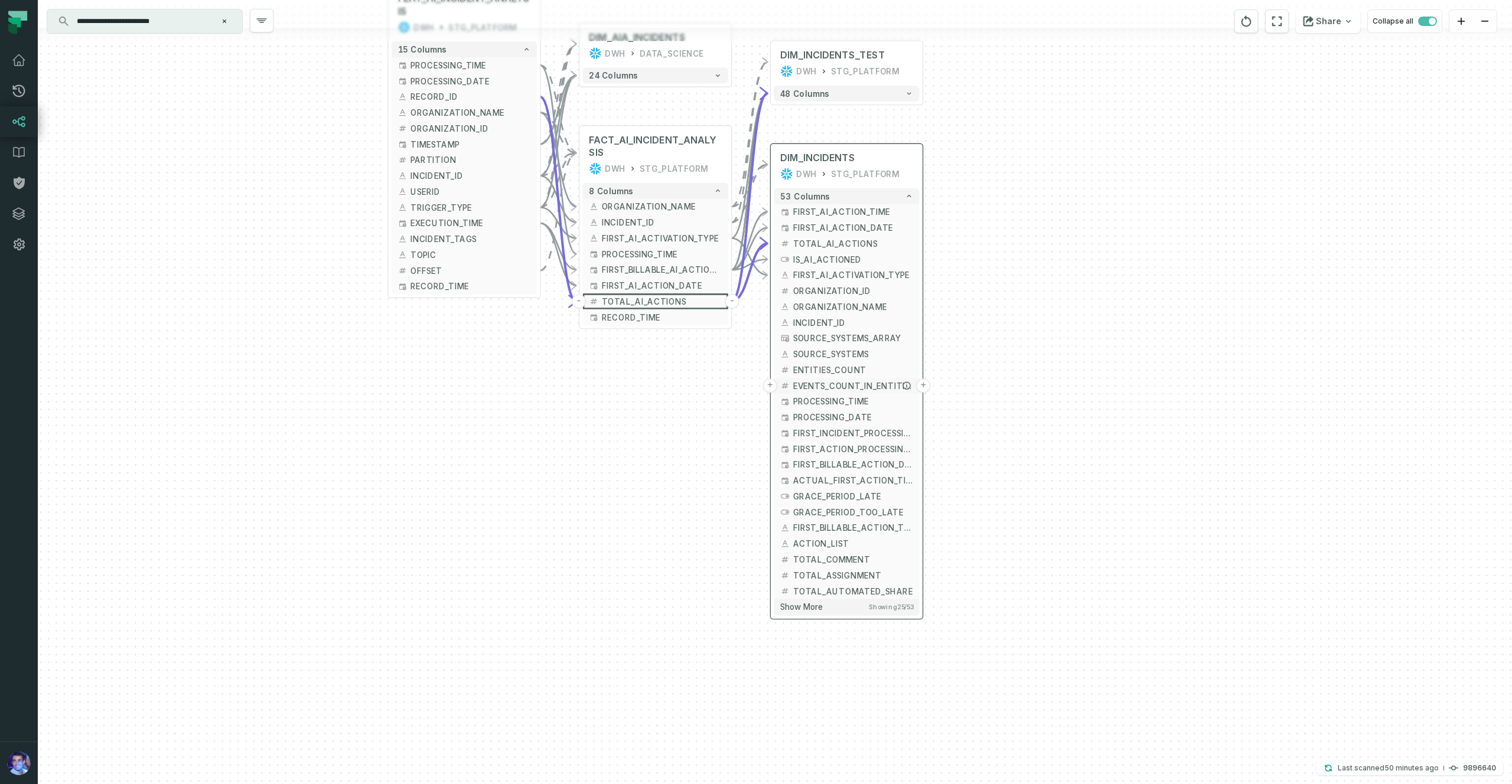
drag, startPoint x: 830, startPoint y: 526, endPoint x: 832, endPoint y: 386, distance: 140.0
click at [832, 386] on span "EVENTS_COUNT_IN_ENTITIES" at bounding box center [853, 385] width 120 height 12
click at [839, 192] on button "53 columns" at bounding box center [847, 195] width 146 height 16
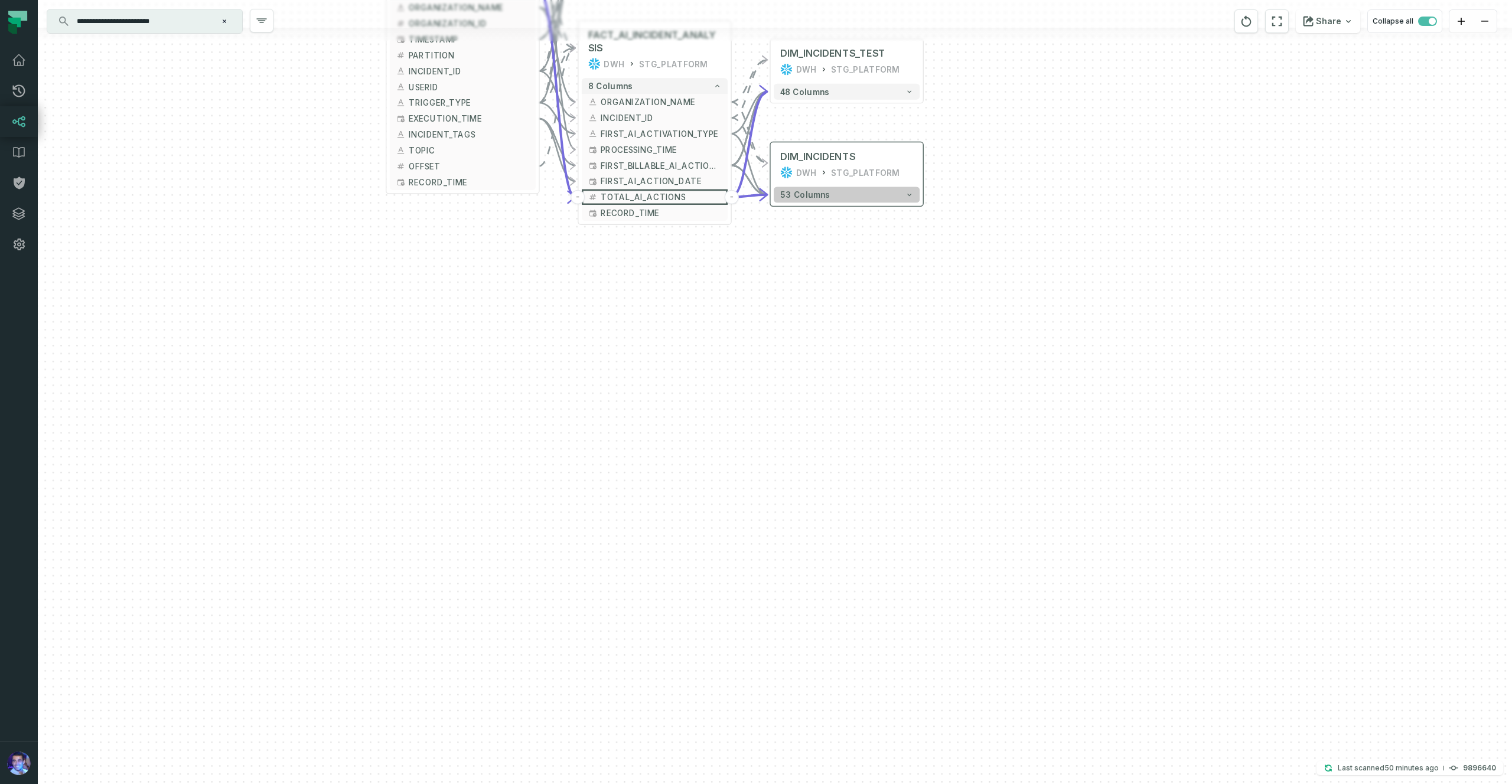
click at [839, 192] on button "53 columns" at bounding box center [847, 195] width 146 height 16
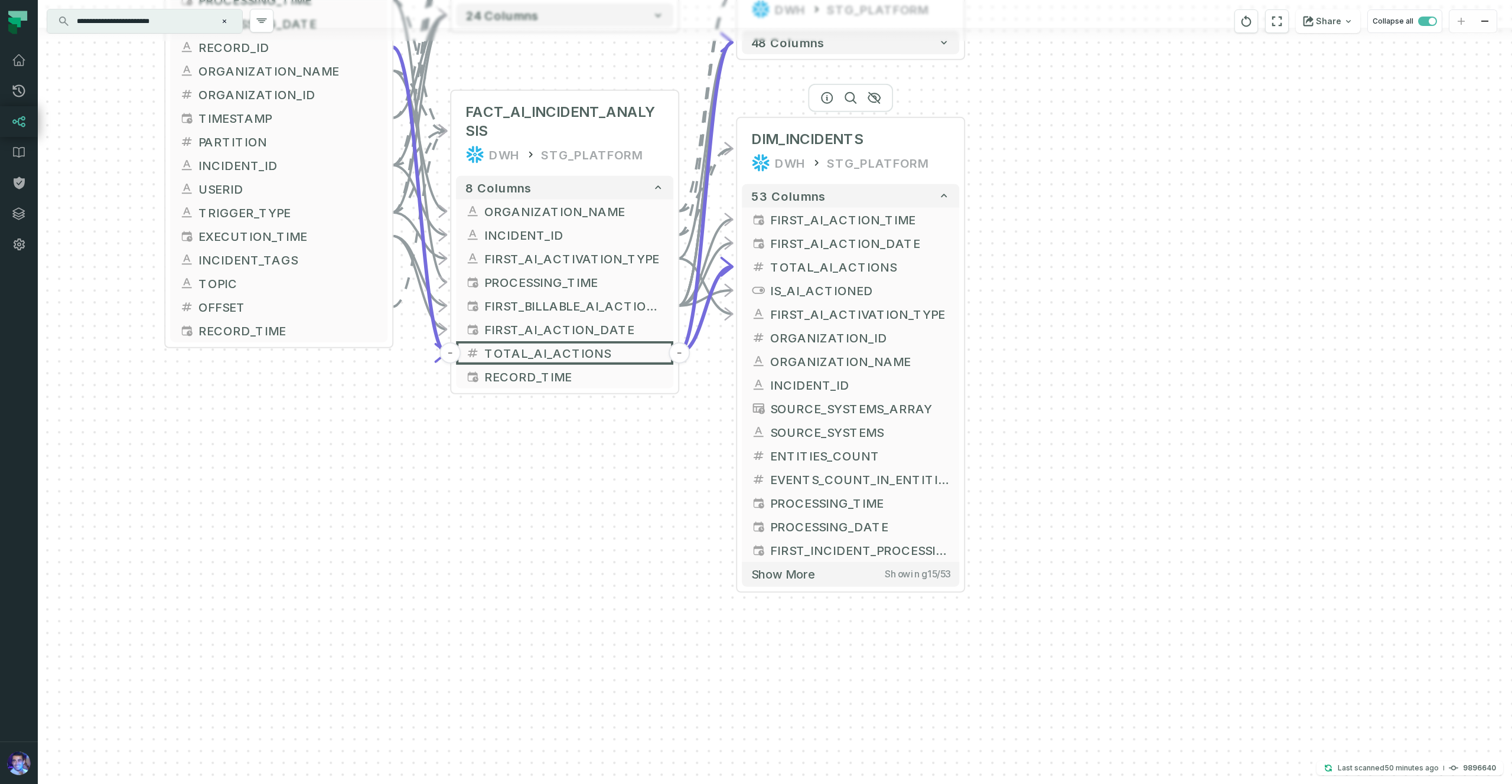
click at [849, 102] on div at bounding box center [851, 98] width 85 height 28
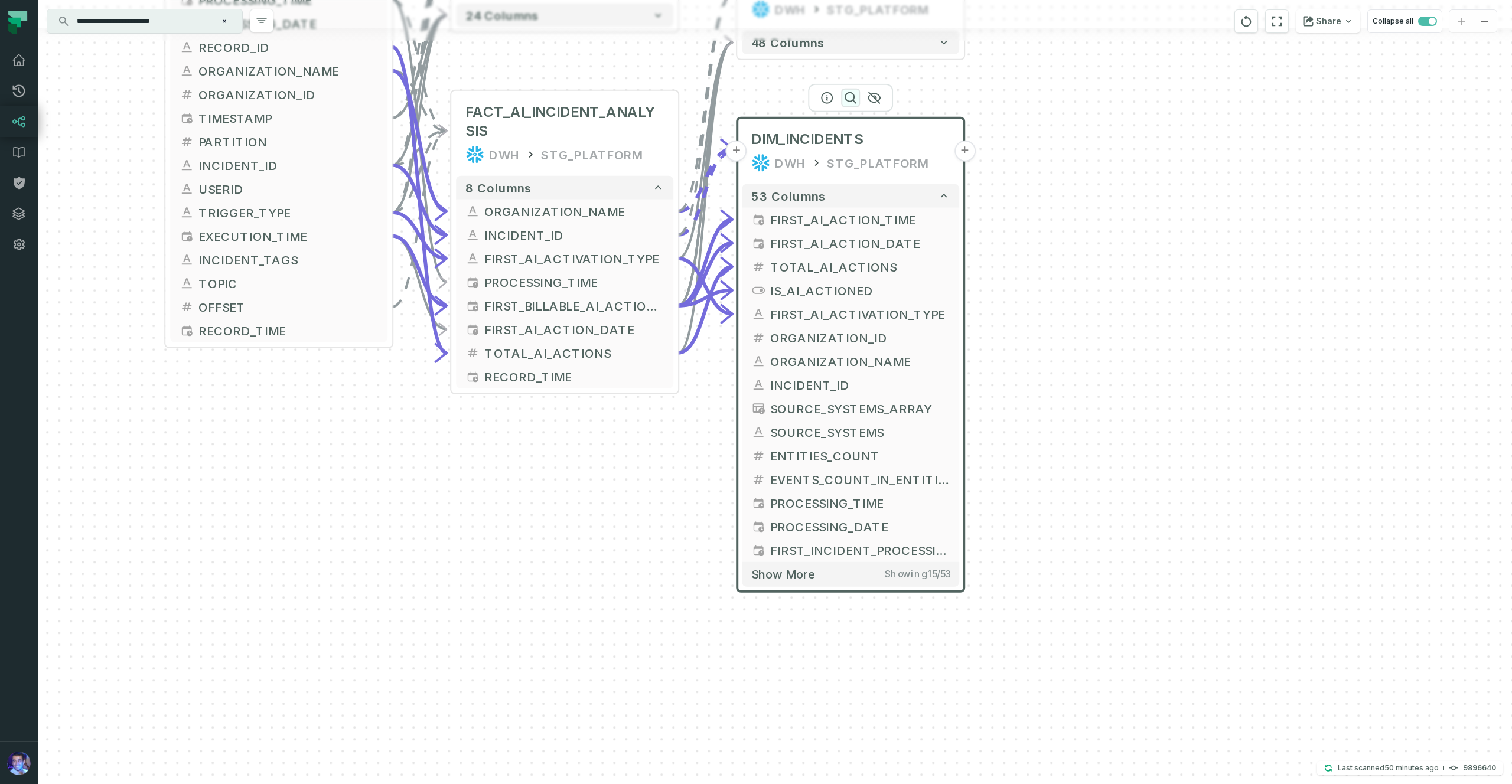
click at [851, 100] on icon "button" at bounding box center [850, 98] width 14 height 14
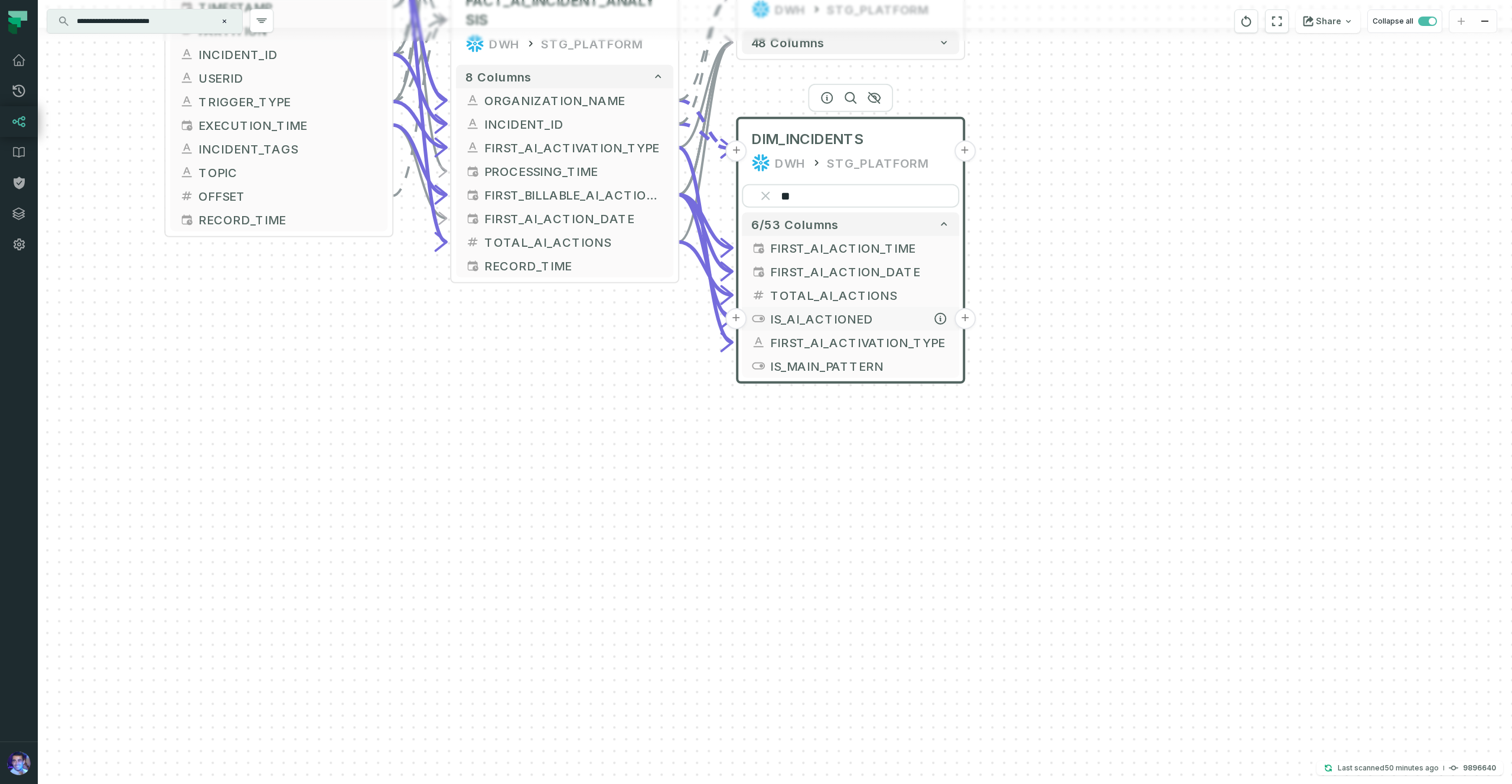
type input "**"
click at [836, 315] on span "IS_AI_ACTIONED" at bounding box center [860, 318] width 179 height 18
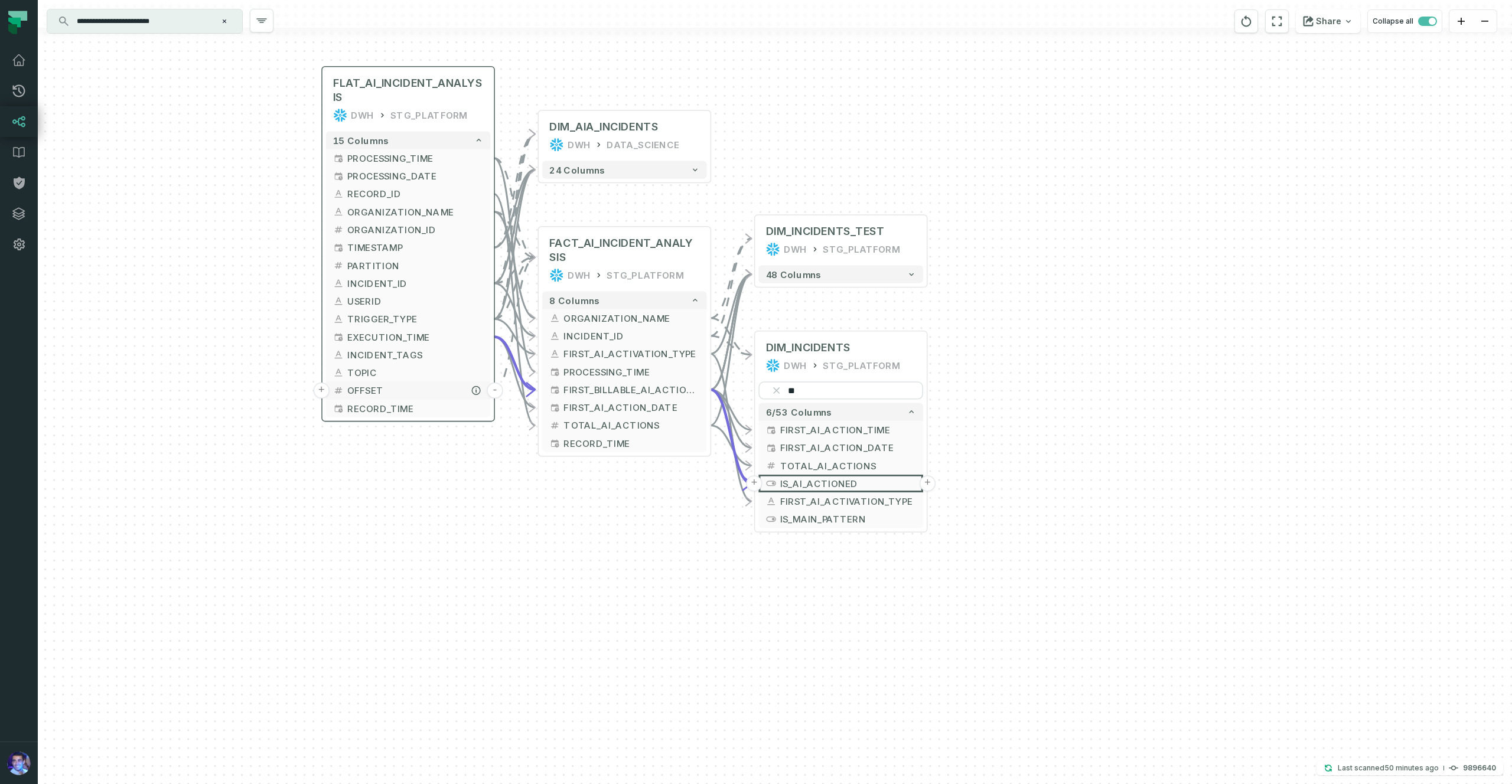
drag, startPoint x: 343, startPoint y: 217, endPoint x: 421, endPoint y: 403, distance: 201.7
click at [421, 398] on span "OFFSET" at bounding box center [416, 391] width 136 height 14
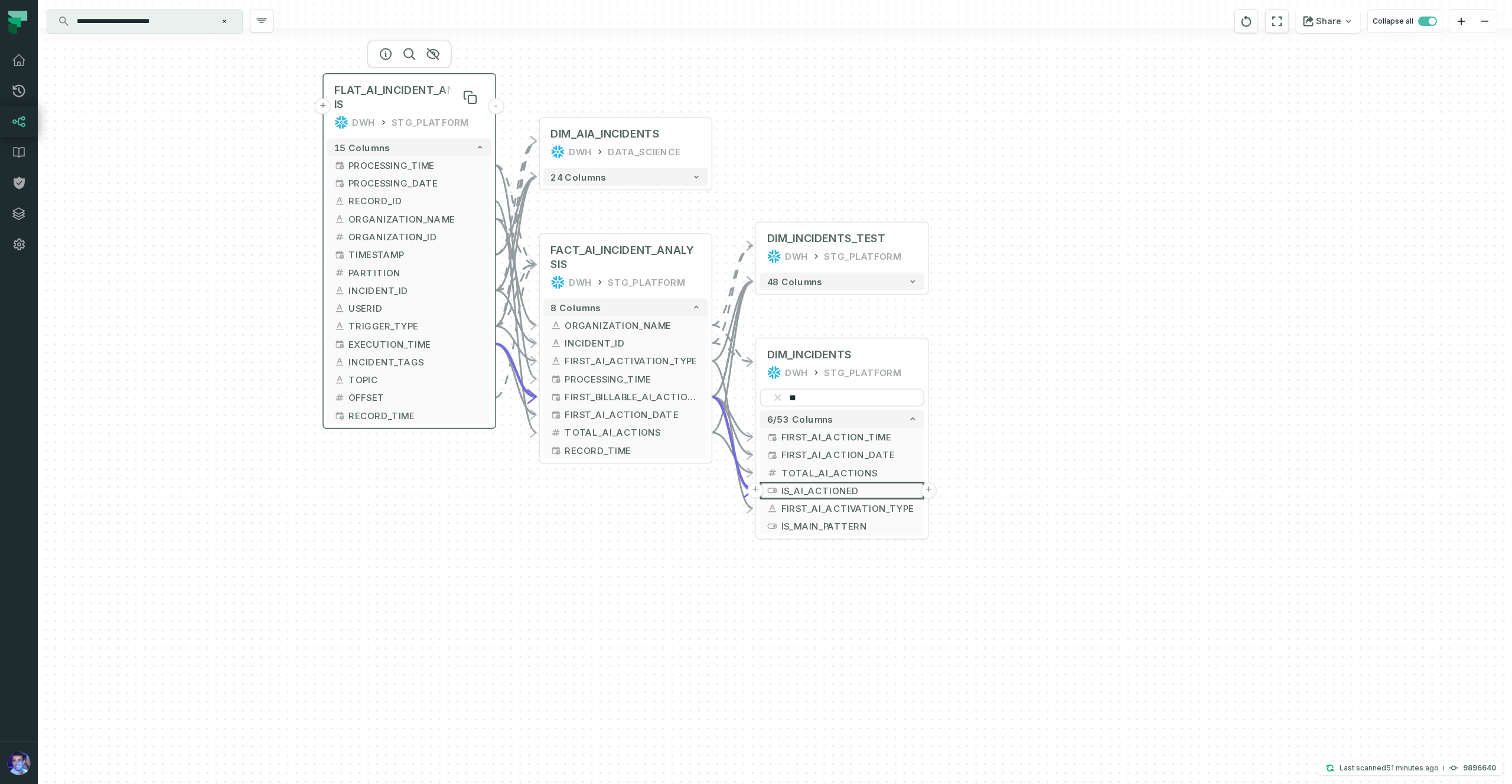
click at [406, 90] on span "FLAT_AI_INCIDENT_ANALYSIS" at bounding box center [409, 98] width 150 height 28
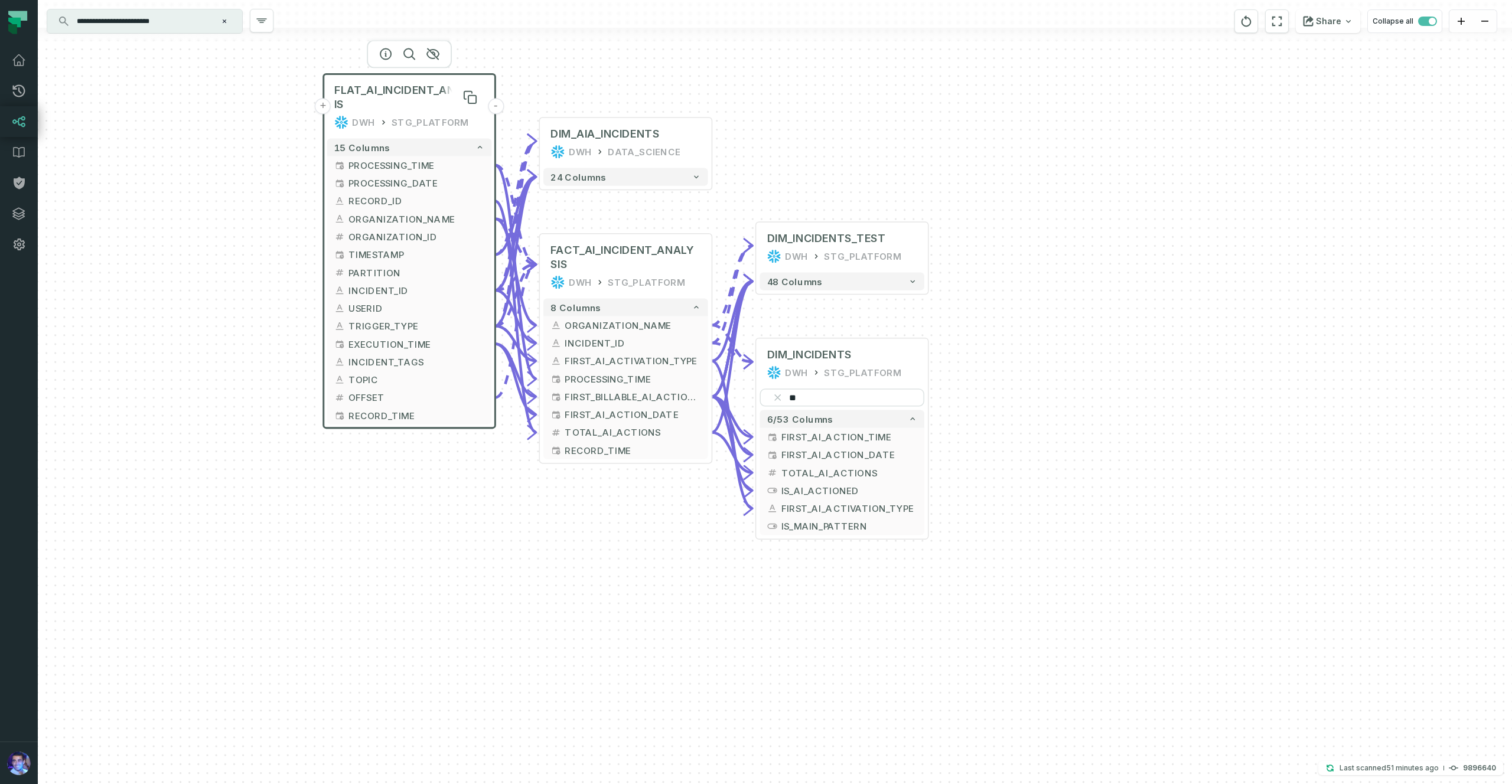
click at [406, 90] on span "FLAT_AI_INCIDENT_ANALYSIS" at bounding box center [409, 98] width 150 height 28
